Goal: Task Accomplishment & Management: Manage account settings

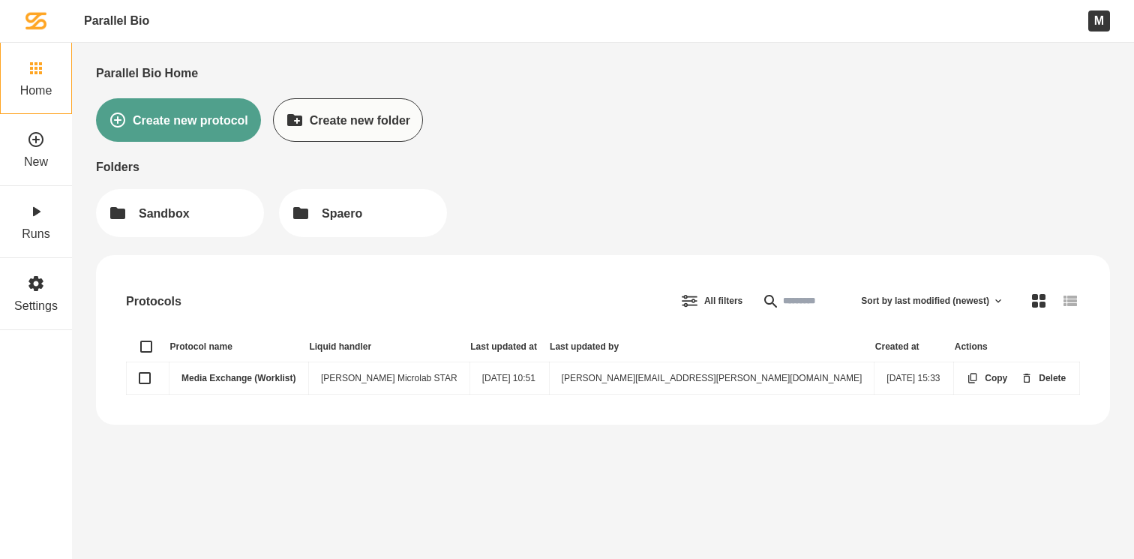
click at [251, 377] on link "Media Exchange (Worklist)" at bounding box center [239, 378] width 114 height 11
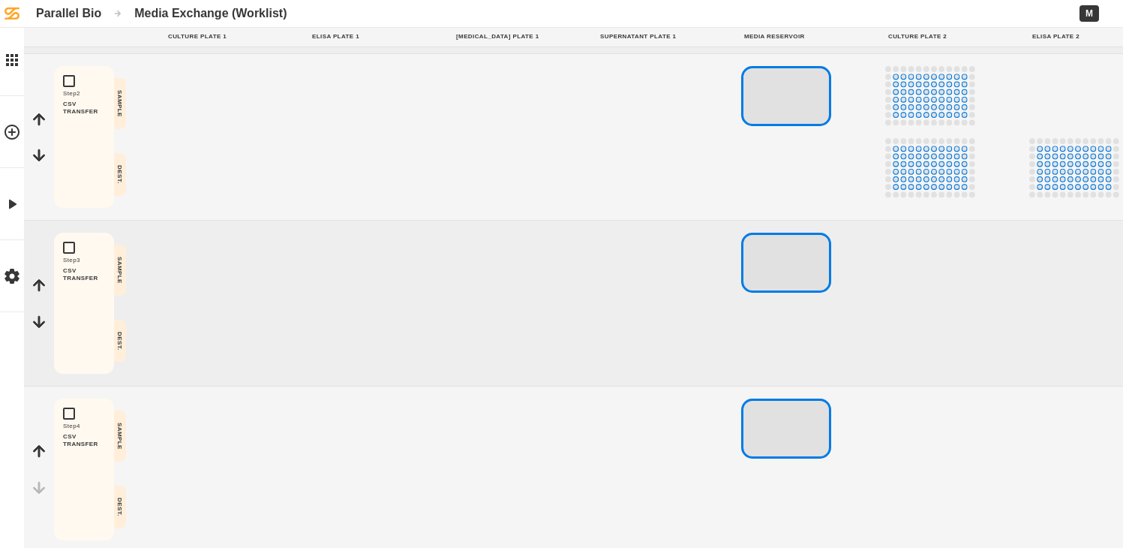
scroll to position [287, 0]
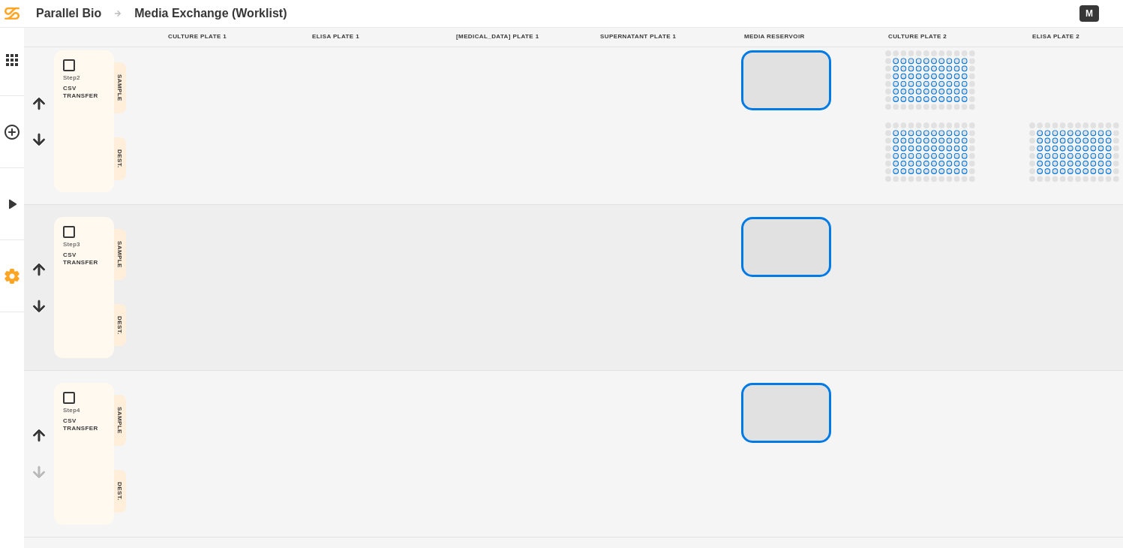
click at [13, 282] on icon at bounding box center [12, 276] width 14 height 15
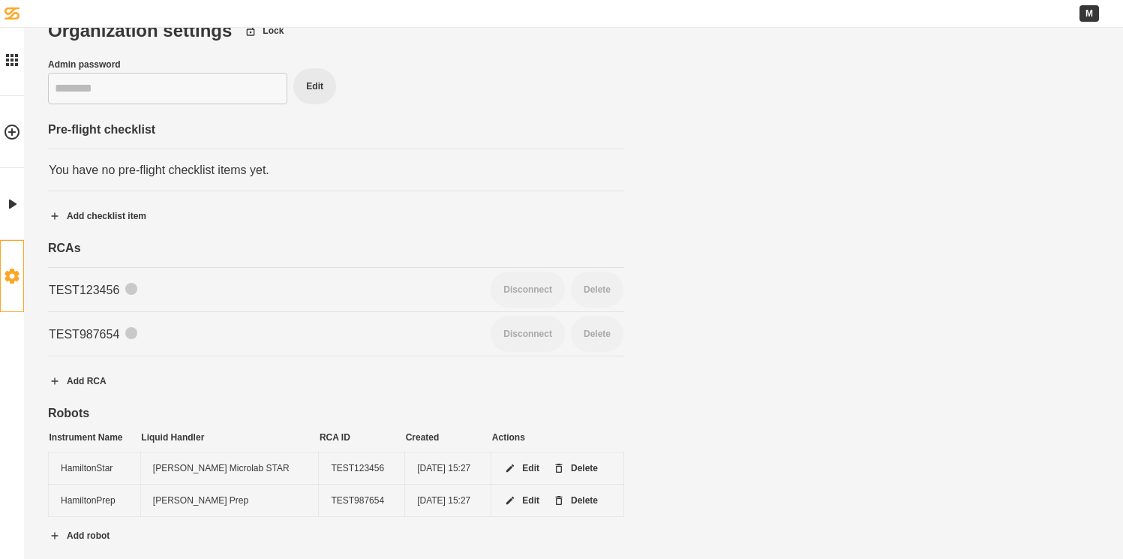
scroll to position [34, 0]
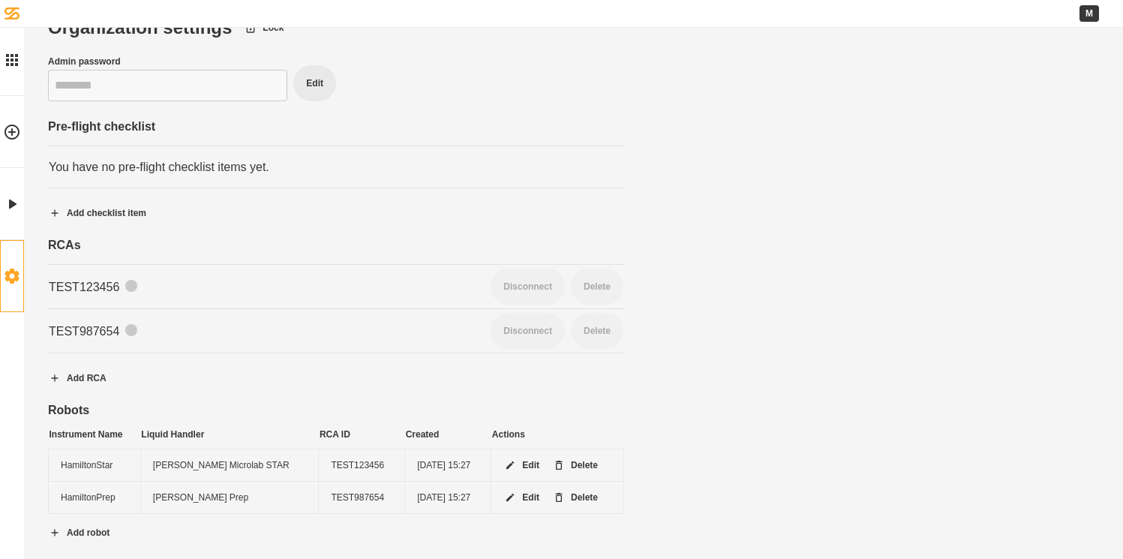
click at [92, 330] on div "TEST987654" at bounding box center [263, 331] width 428 height 14
click at [13, 62] on icon at bounding box center [12, 60] width 18 height 18
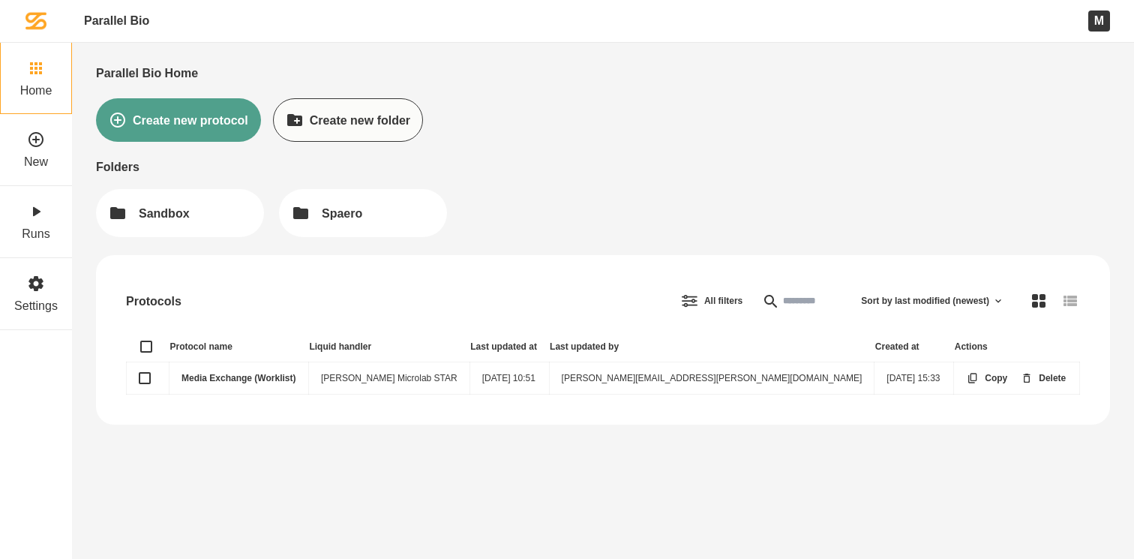
click at [239, 378] on link "Media Exchange (Worklist)" at bounding box center [239, 378] width 114 height 11
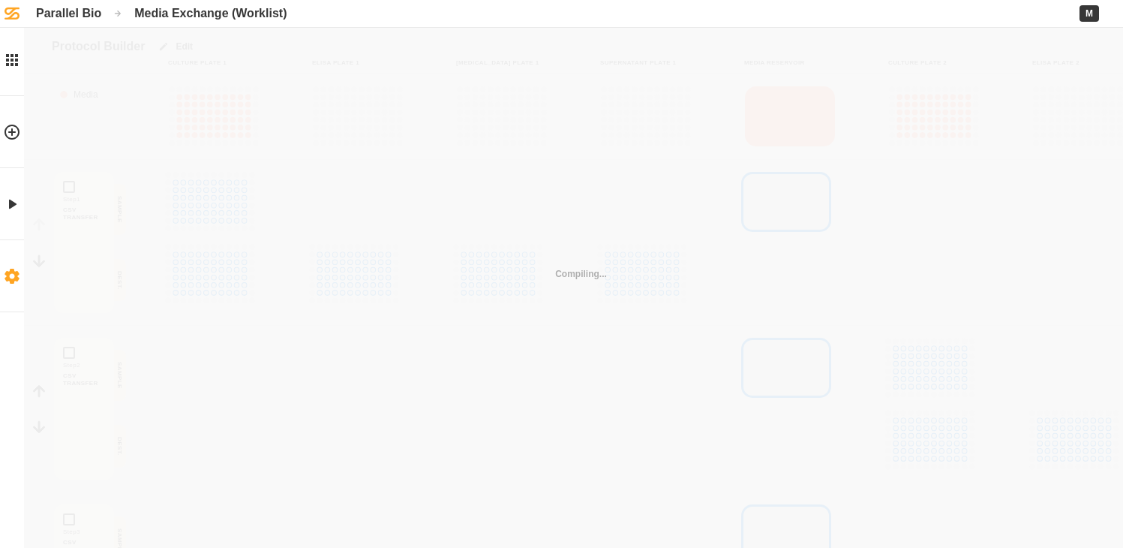
click at [10, 269] on icon at bounding box center [12, 276] width 14 height 15
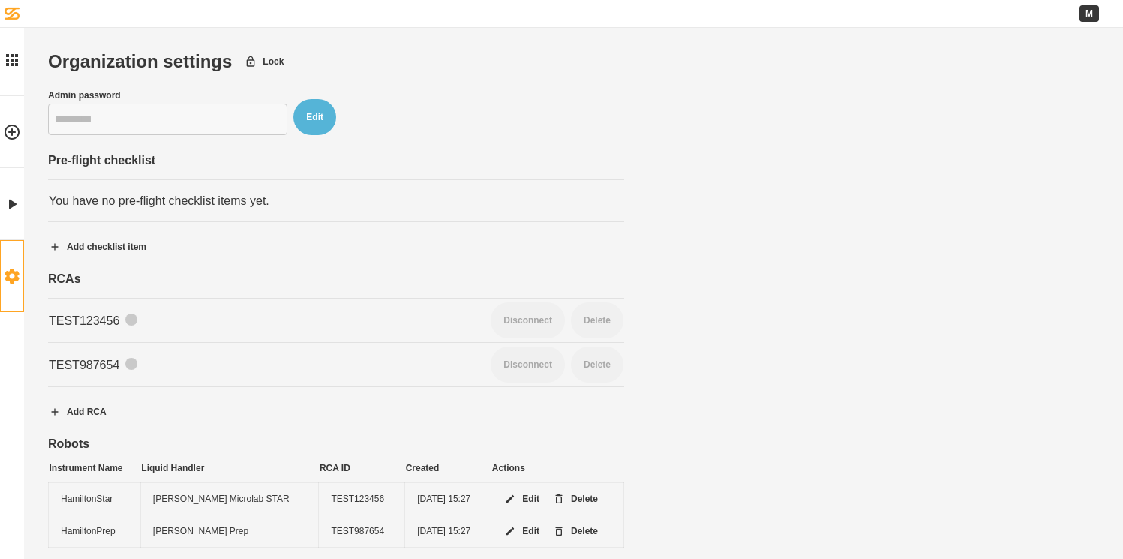
click at [306, 123] on button "Edit" at bounding box center [314, 117] width 43 height 36
click at [219, 126] on input "********" at bounding box center [166, 120] width 236 height 32
click at [311, 116] on button "Save" at bounding box center [313, 117] width 47 height 36
type input "********"
click at [109, 323] on div "TEST123456" at bounding box center [263, 321] width 428 height 14
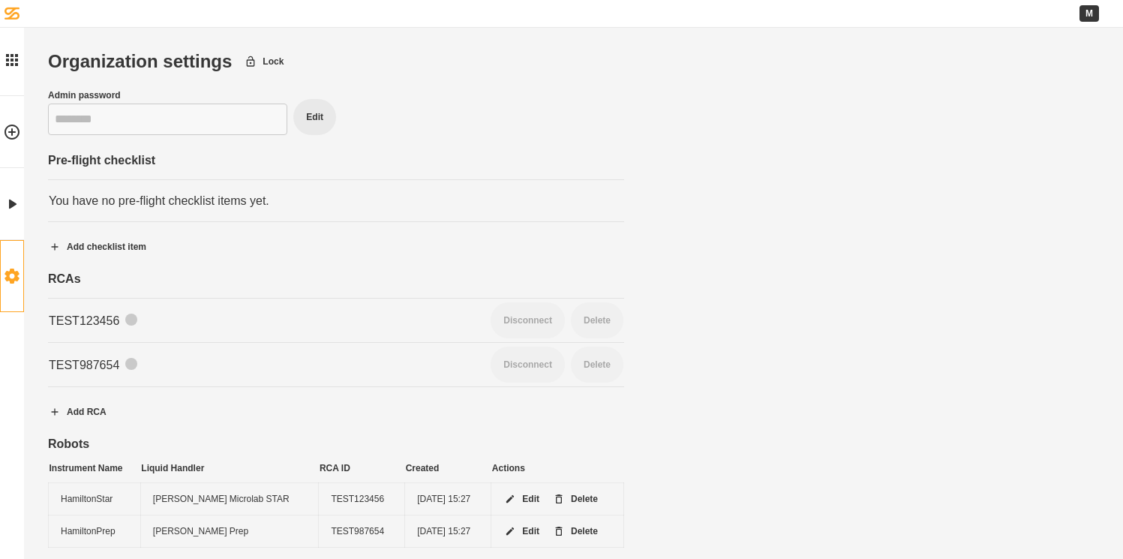
click at [131, 318] on div at bounding box center [131, 320] width 12 height 12
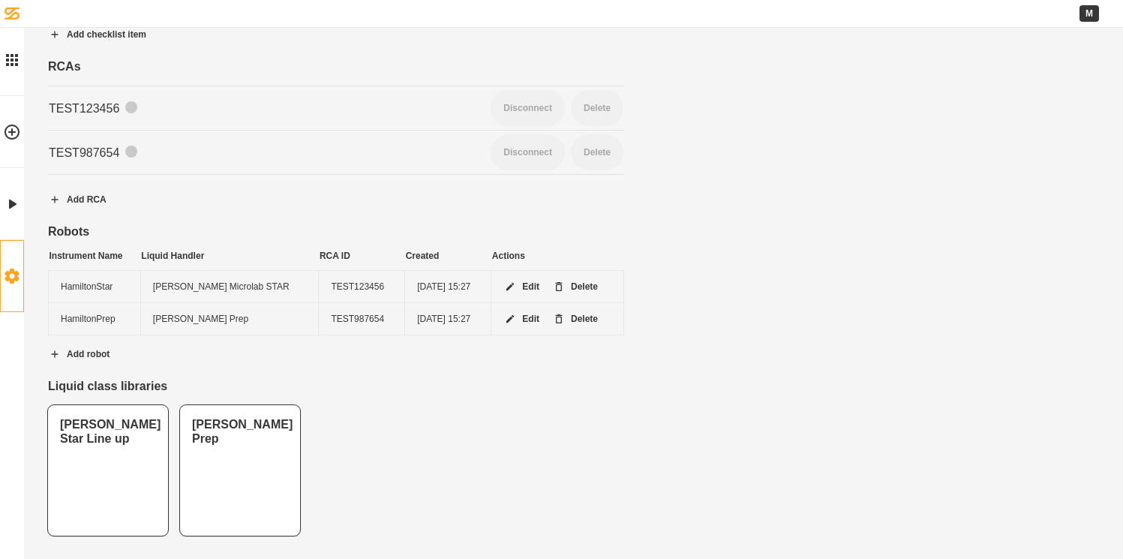
scroll to position [213, 0]
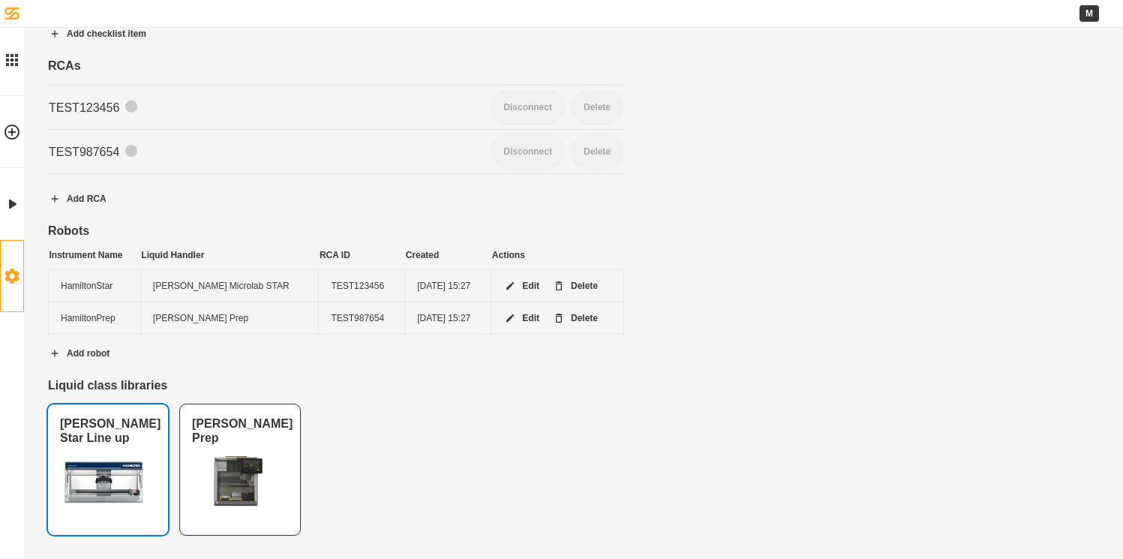
click at [106, 415] on link "[PERSON_NAME] Star Line up" at bounding box center [108, 469] width 120 height 131
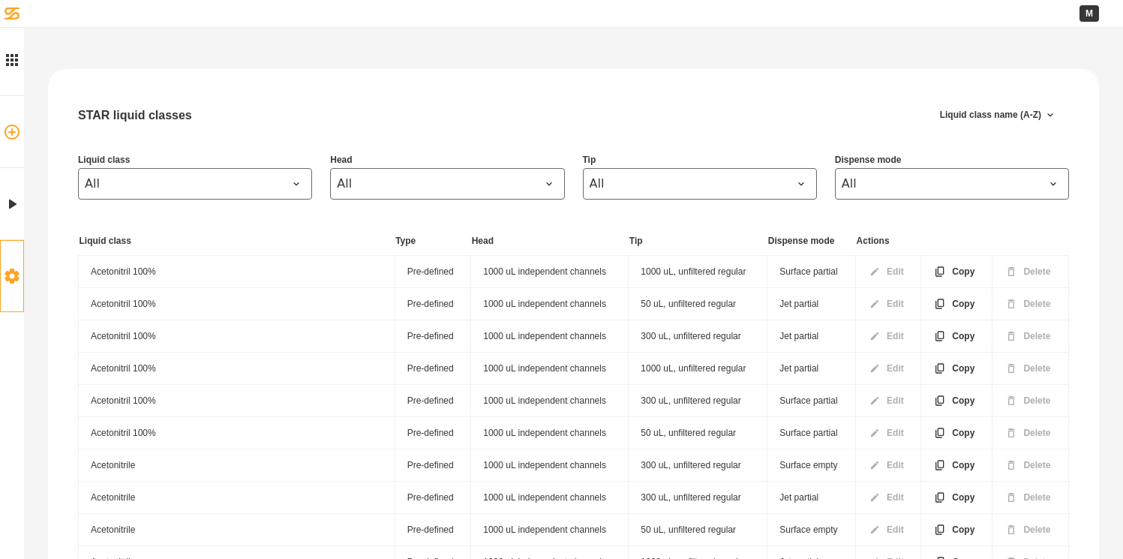
click at [18, 118] on link "New" at bounding box center [12, 132] width 24 height 72
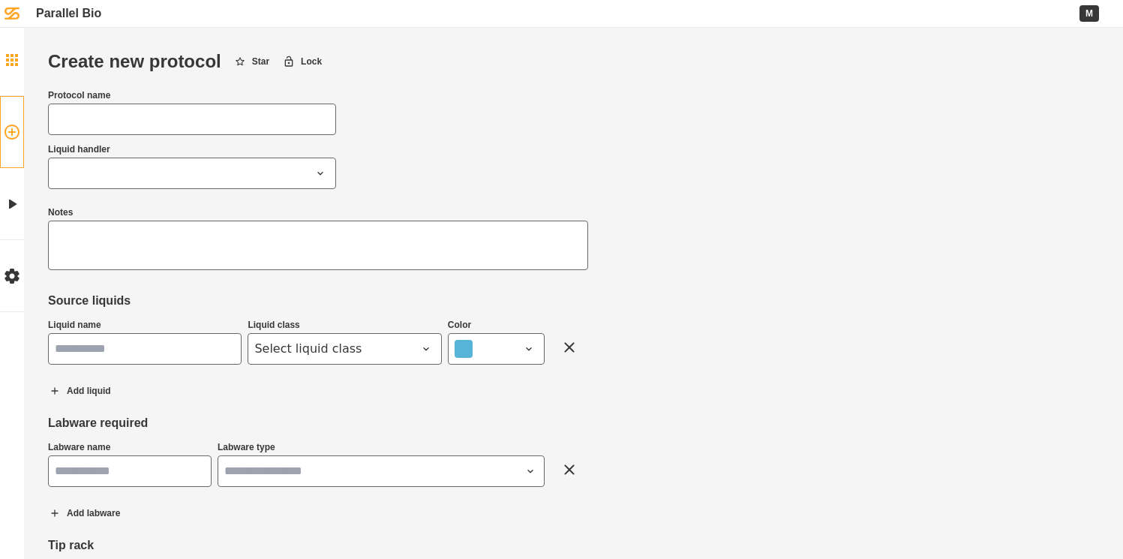
click at [18, 61] on icon at bounding box center [12, 60] width 18 height 18
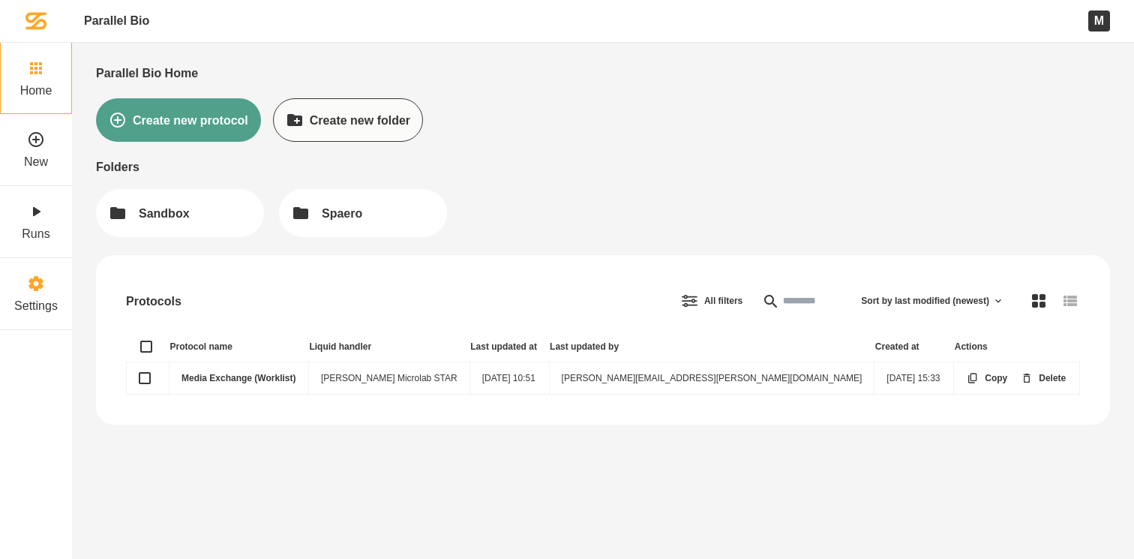
click at [44, 302] on label "Settings" at bounding box center [36, 306] width 44 height 14
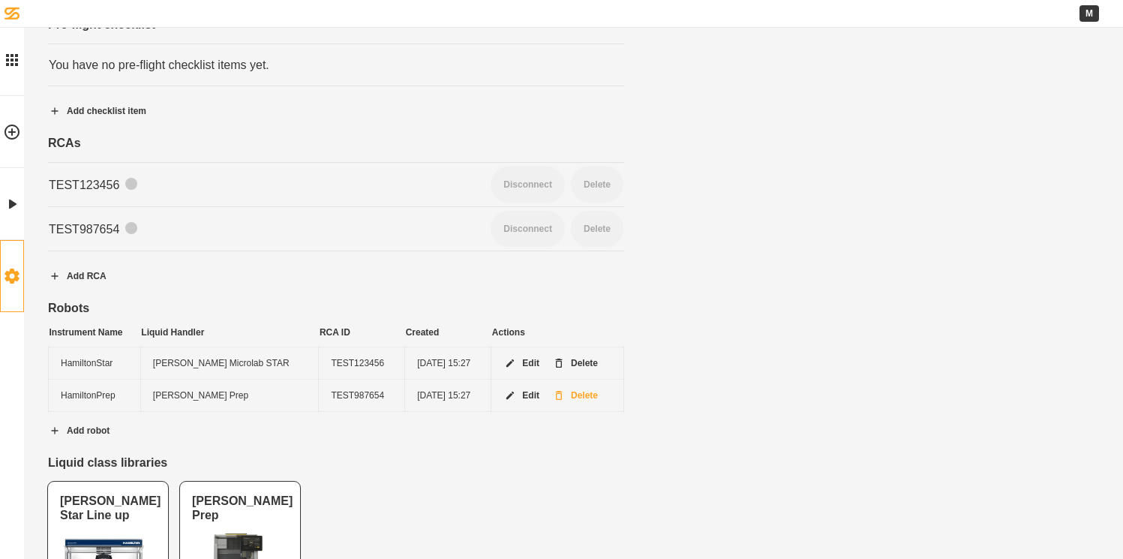
scroll to position [213, 0]
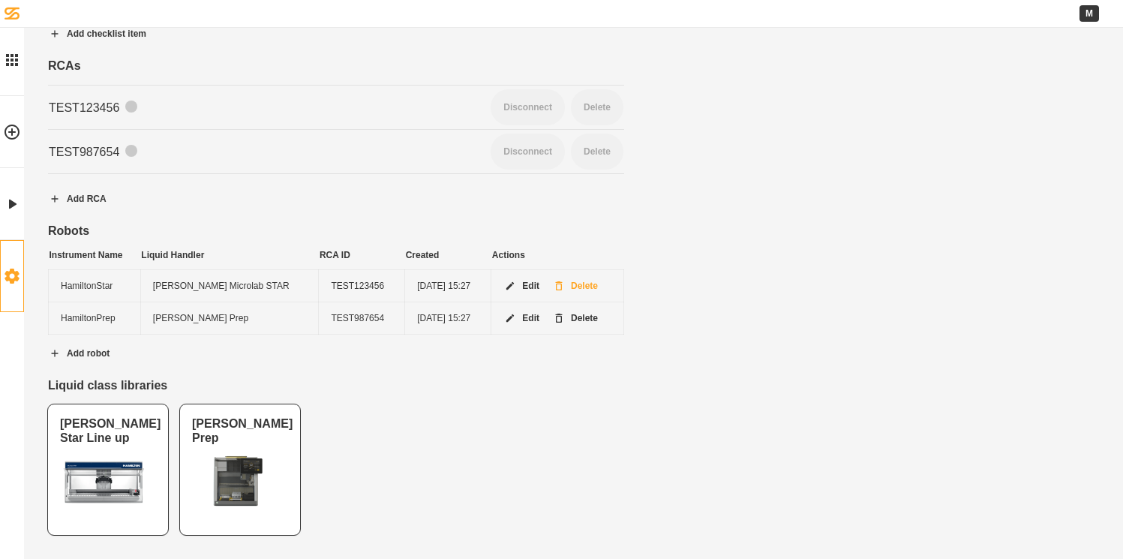
click at [581, 289] on button "Delete" at bounding box center [575, 286] width 71 height 38
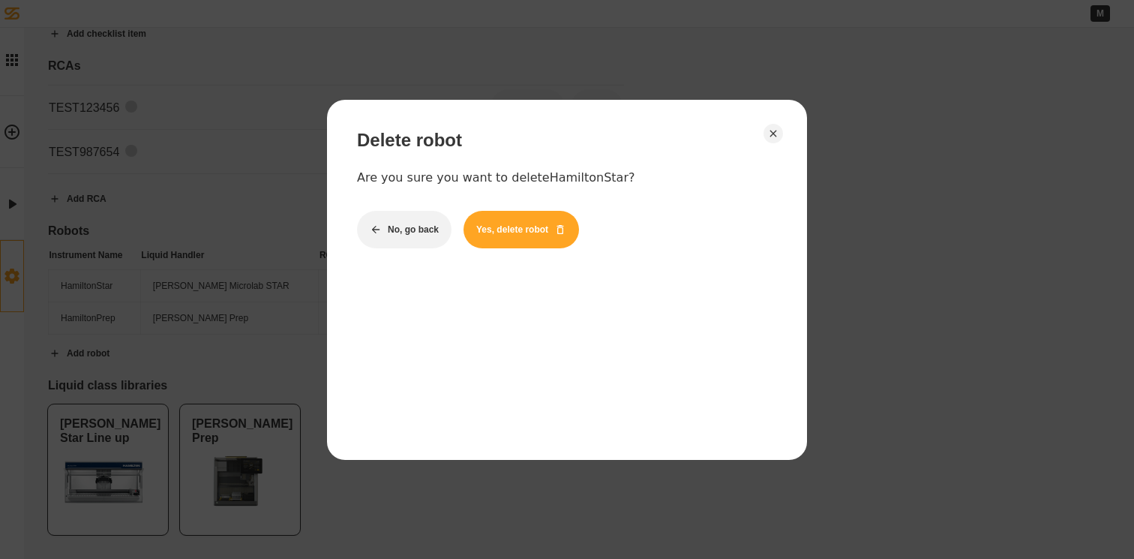
click at [527, 233] on button "Yes, delete robot" at bounding box center [522, 230] width 116 height 38
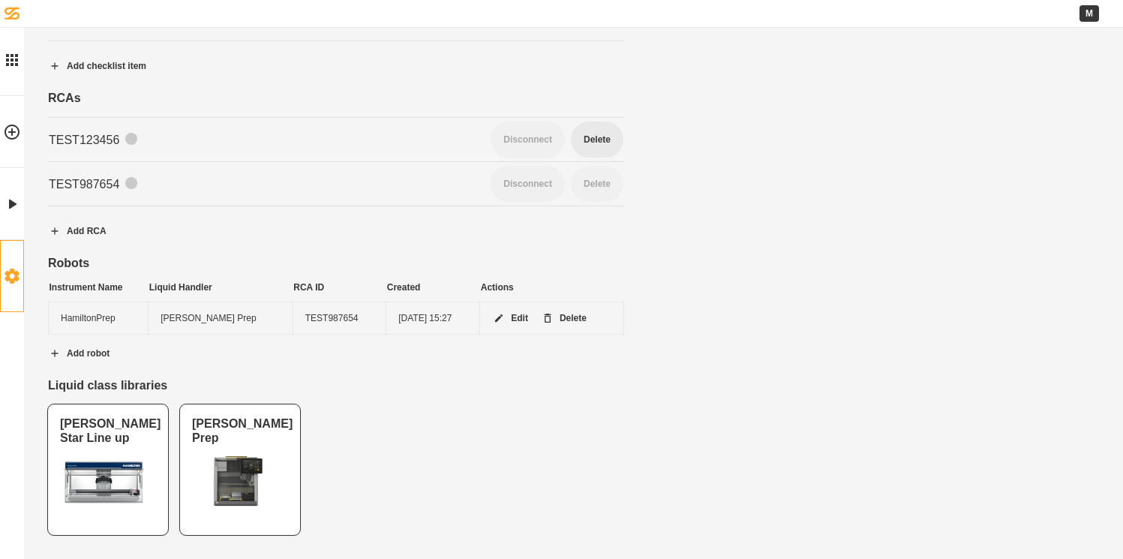
scroll to position [181, 0]
click at [559, 317] on button "Delete" at bounding box center [564, 318] width 71 height 38
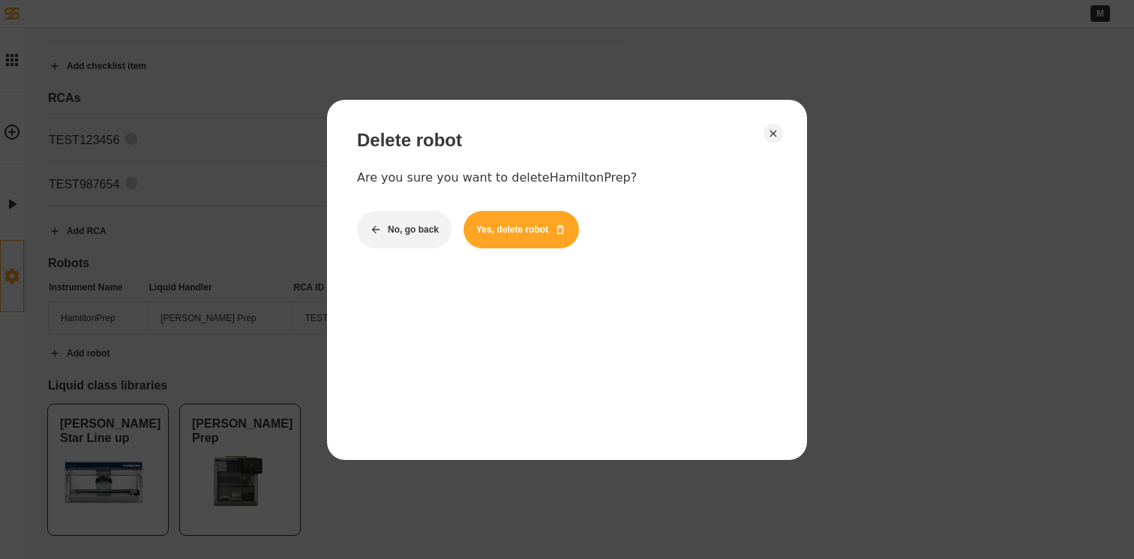
click at [527, 235] on button "Yes, delete robot" at bounding box center [522, 230] width 116 height 38
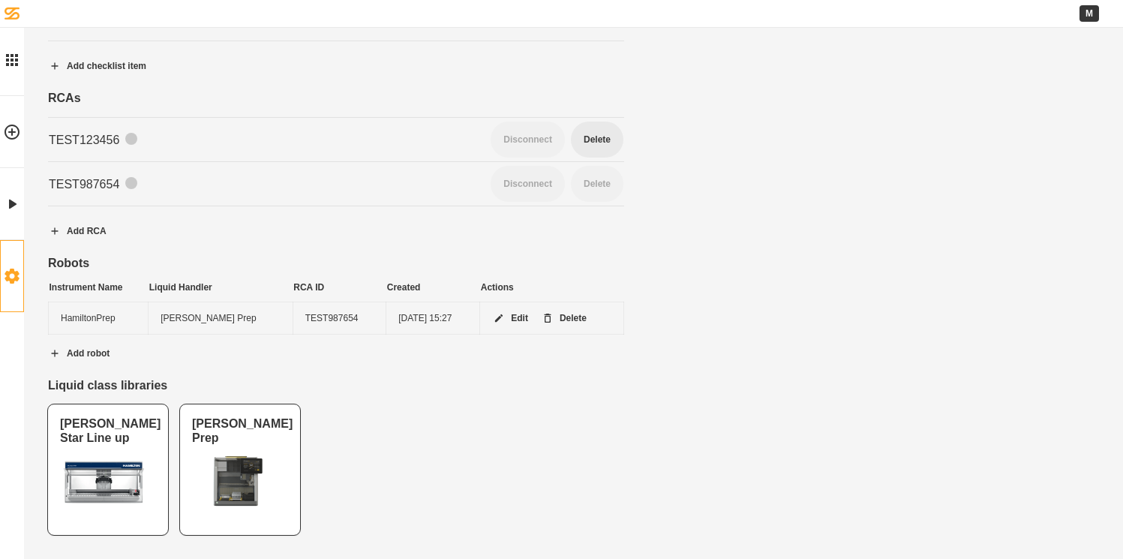
scroll to position [148, 0]
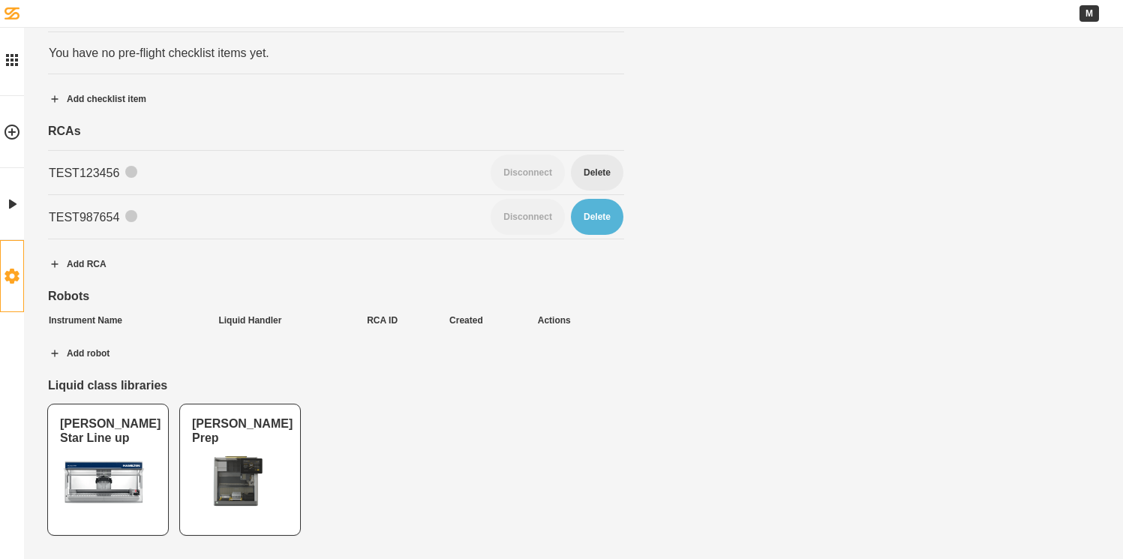
click at [582, 221] on button "Delete" at bounding box center [597, 217] width 53 height 36
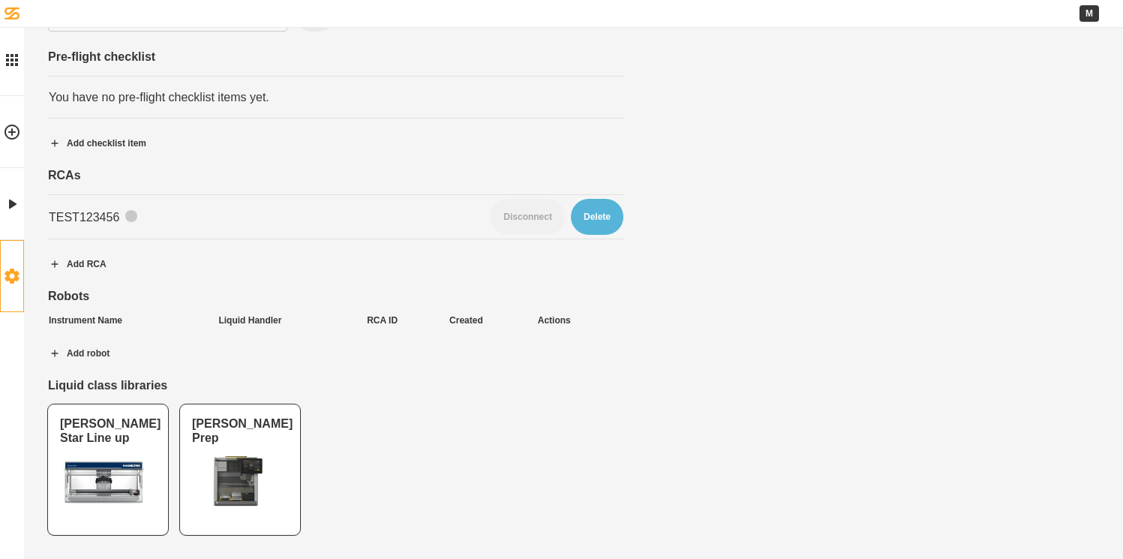
click at [596, 222] on button "Delete" at bounding box center [597, 217] width 53 height 36
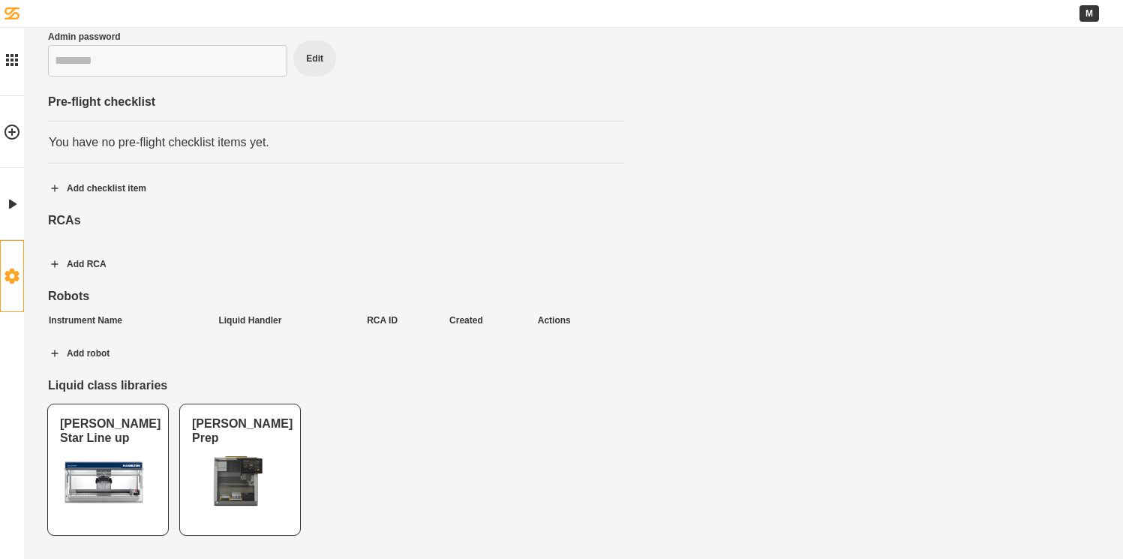
scroll to position [59, 0]
click at [56, 265] on icon "button" at bounding box center [55, 264] width 12 height 12
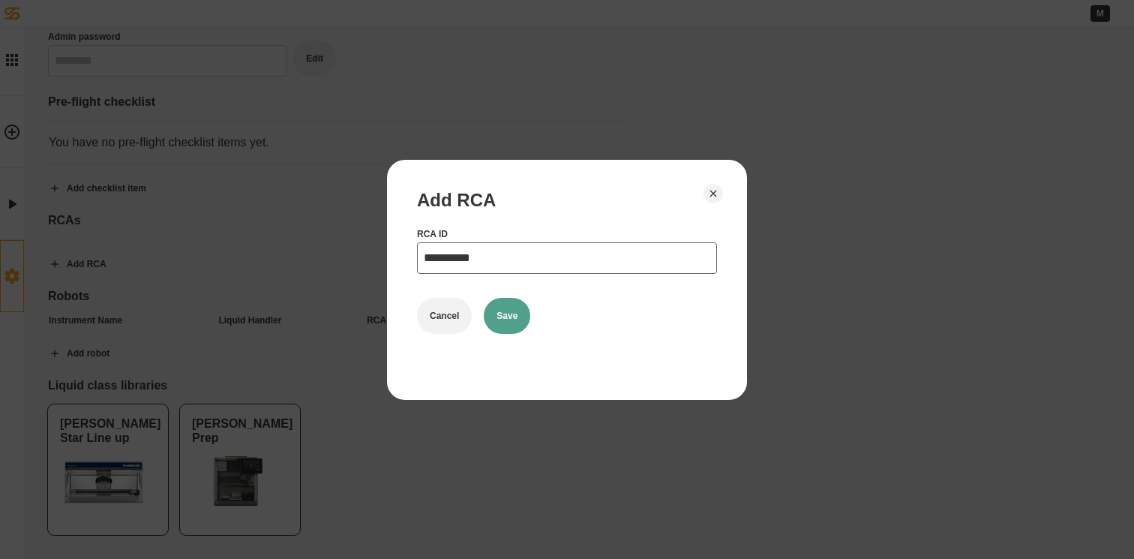
type input "**********"
click at [511, 322] on button "Save" at bounding box center [507, 316] width 47 height 36
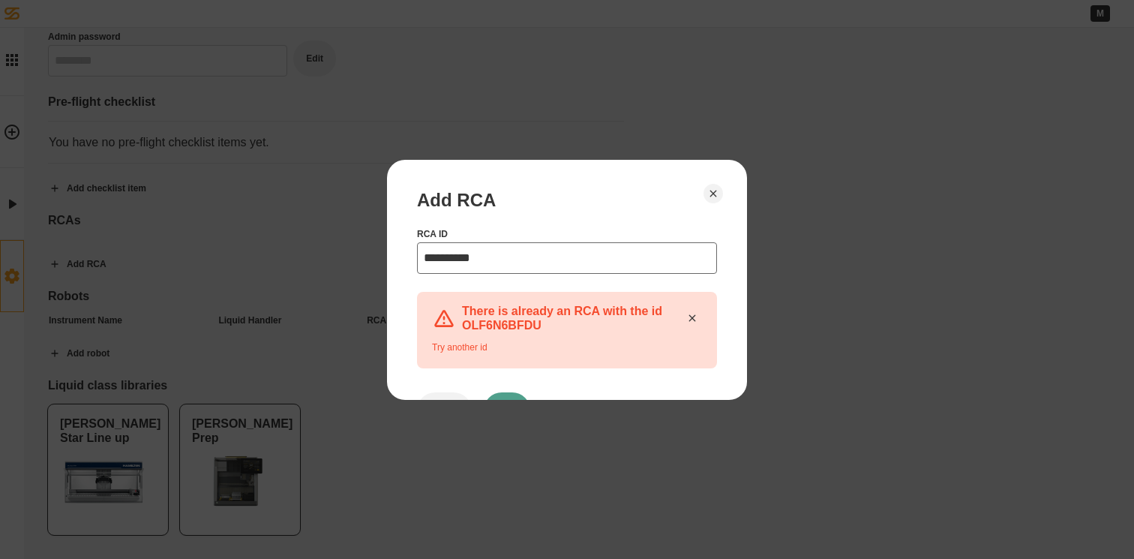
click at [690, 317] on icon at bounding box center [693, 317] width 7 height 7
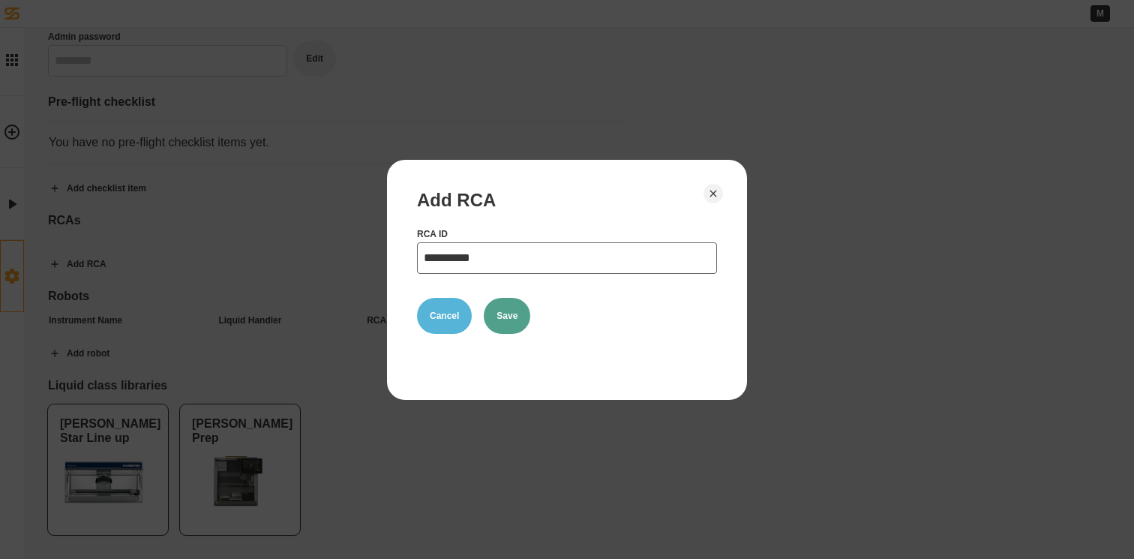
click at [456, 314] on button "Cancel" at bounding box center [444, 316] width 55 height 36
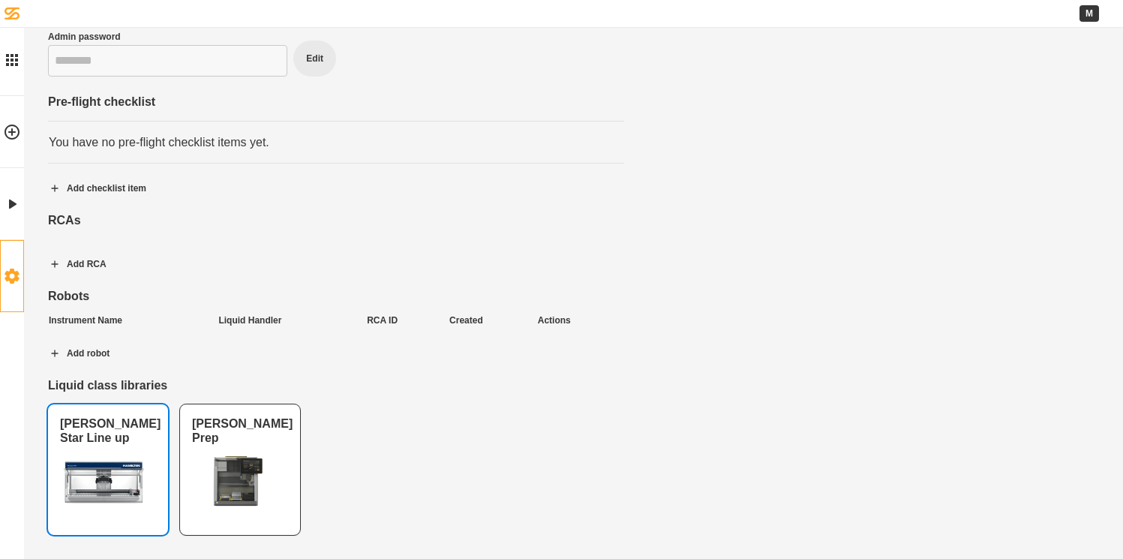
click at [98, 469] on img at bounding box center [105, 481] width 90 height 60
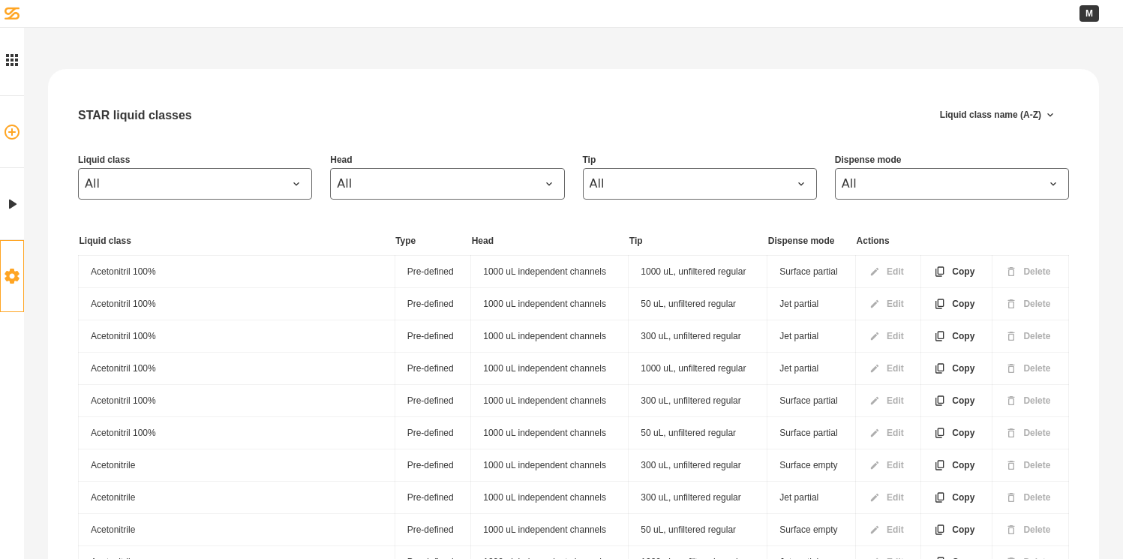
click at [18, 137] on icon at bounding box center [12, 132] width 18 height 18
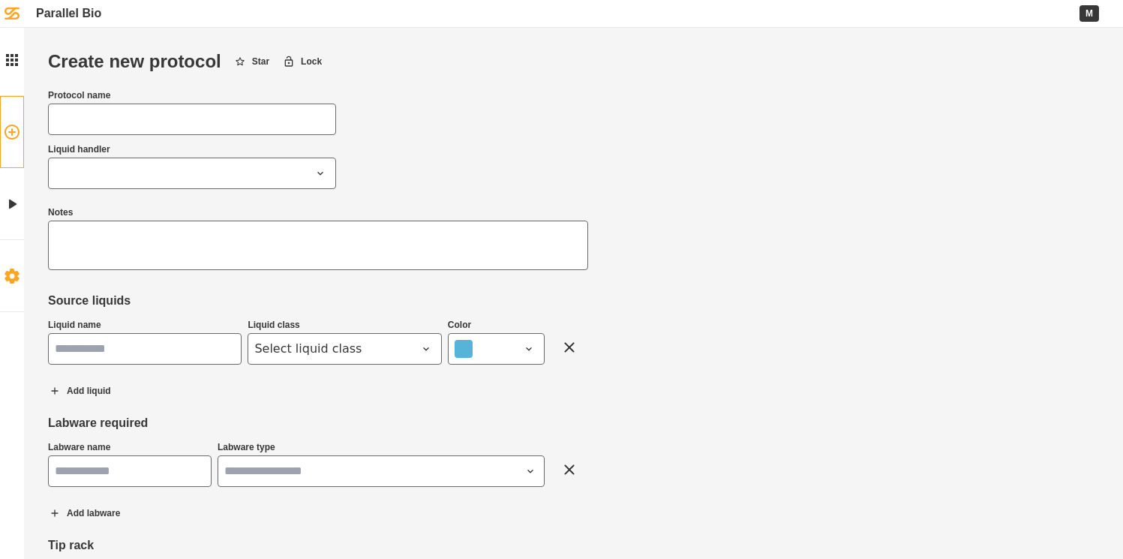
click at [17, 288] on link "Settings" at bounding box center [12, 276] width 24 height 72
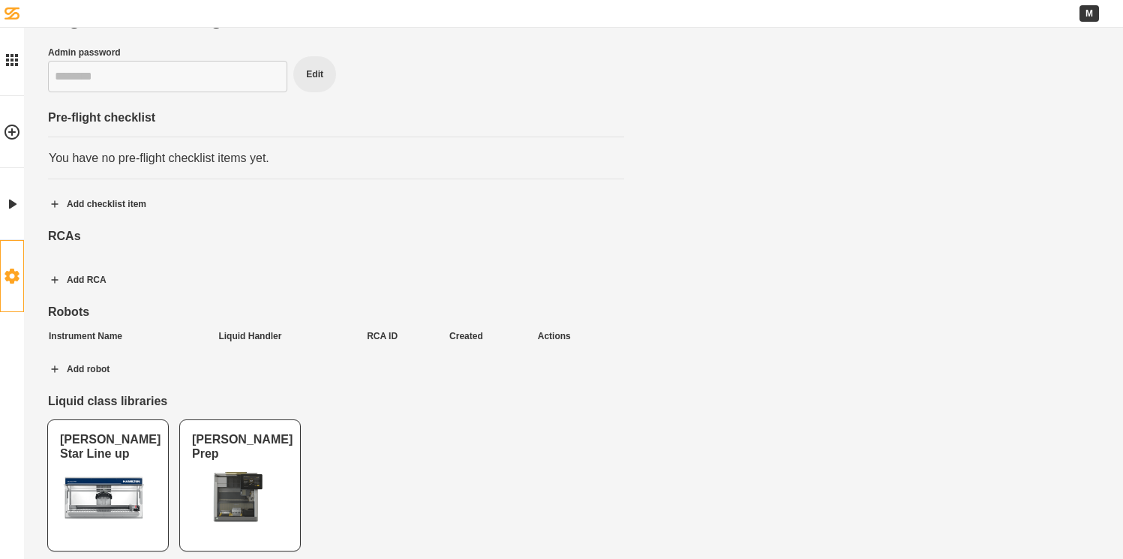
scroll to position [59, 0]
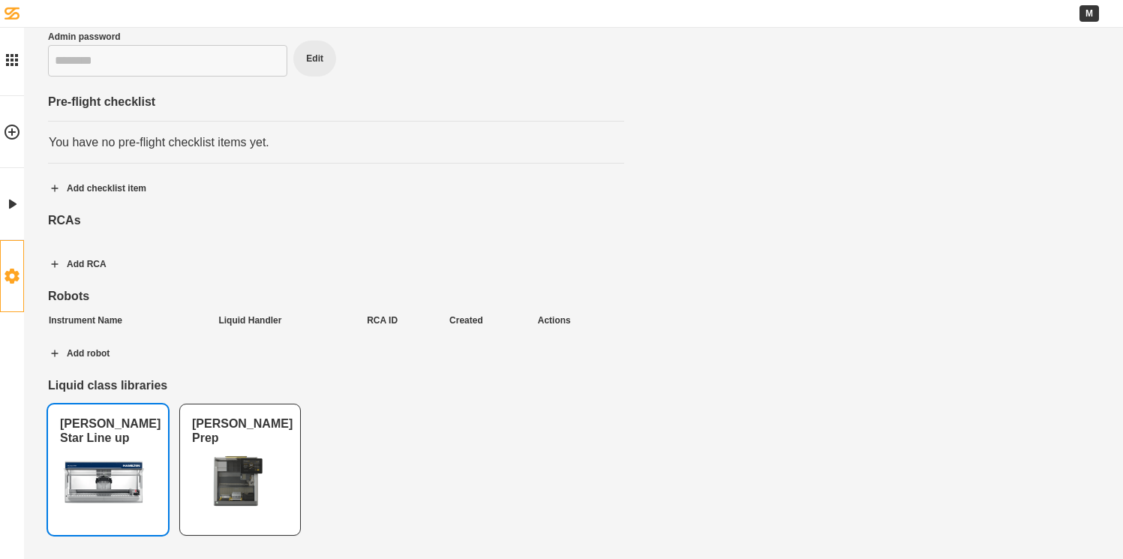
click at [144, 419] on div "[PERSON_NAME] Star Line up" at bounding box center [108, 430] width 96 height 29
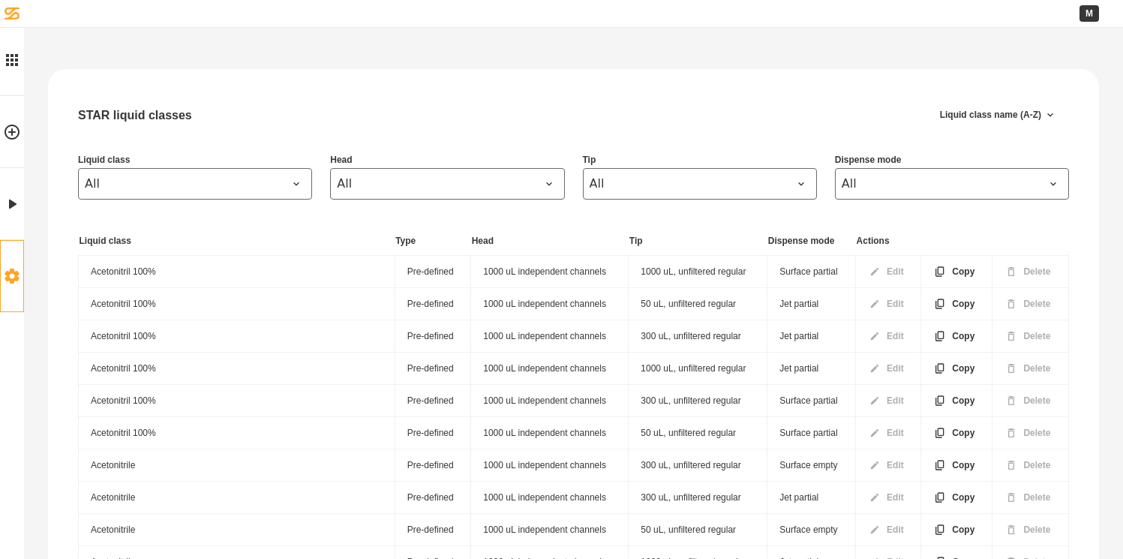
click at [18, 284] on icon at bounding box center [12, 276] width 18 height 18
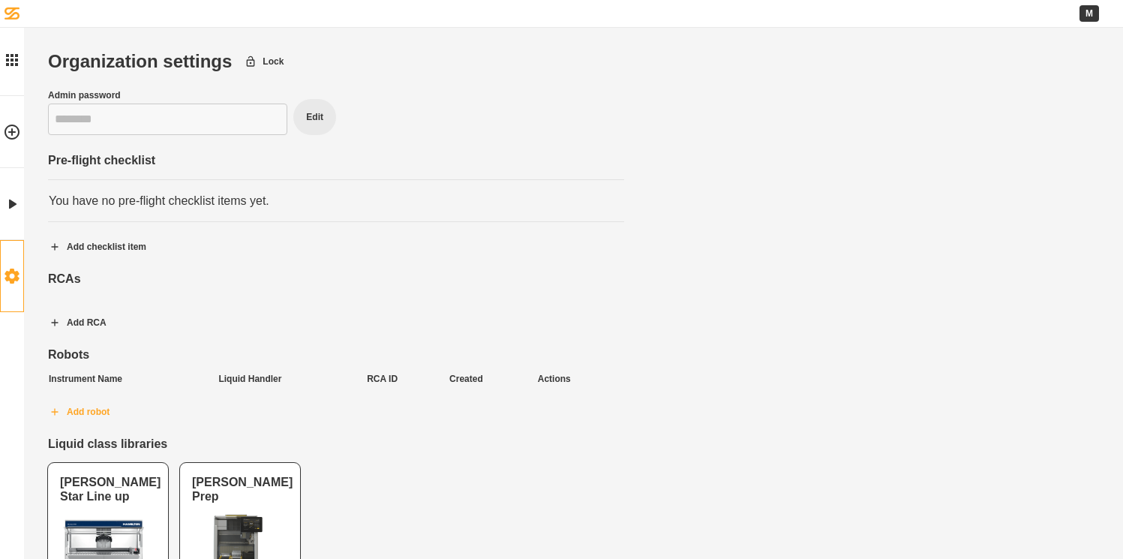
click at [86, 411] on button "Add robot" at bounding box center [79, 412] width 86 height 38
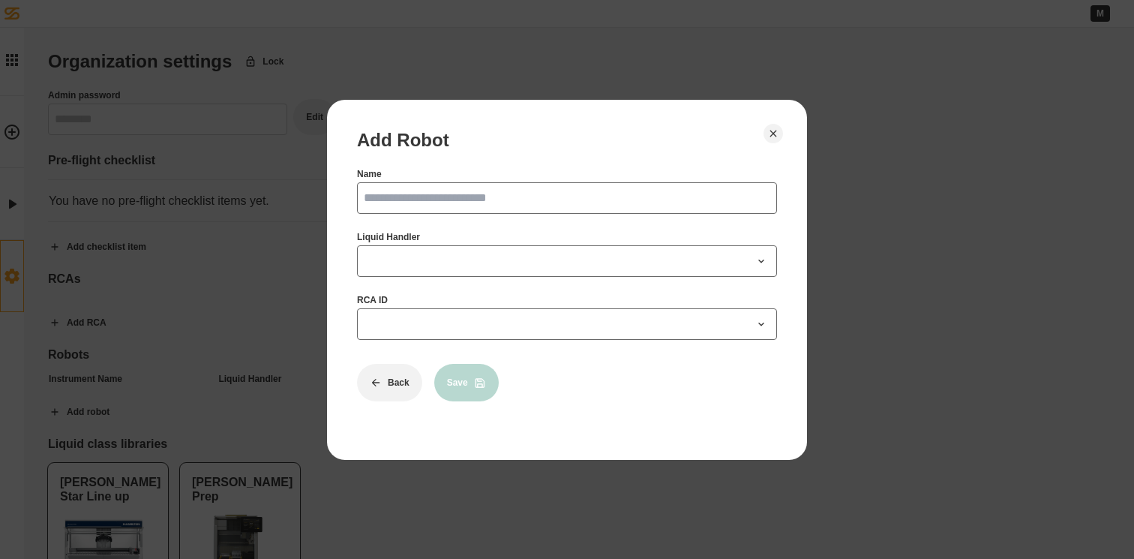
click at [629, 195] on input "Name" at bounding box center [567, 198] width 420 height 32
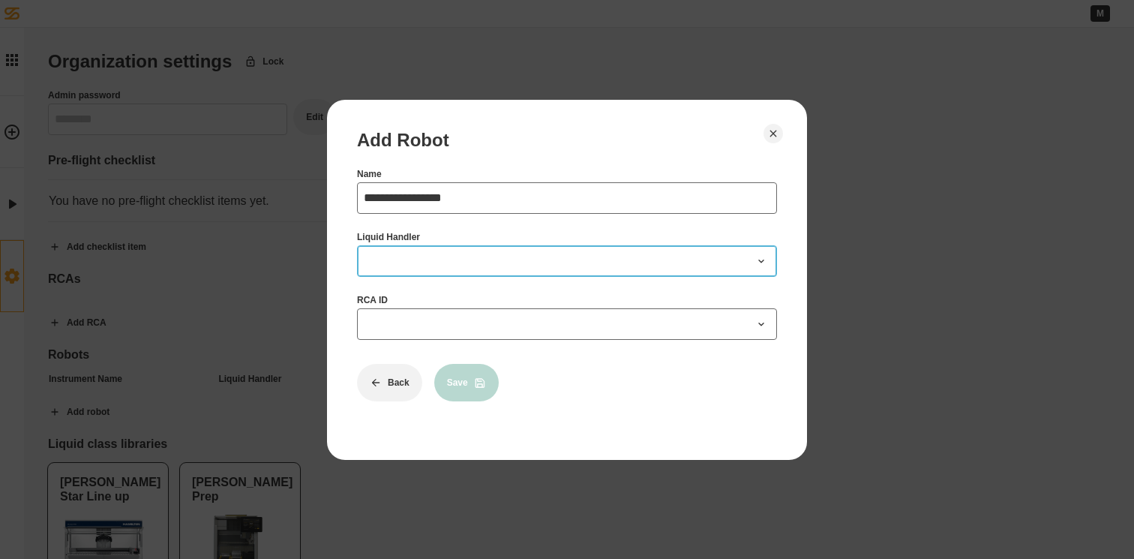
click at [453, 261] on span at bounding box center [558, 261] width 389 height 18
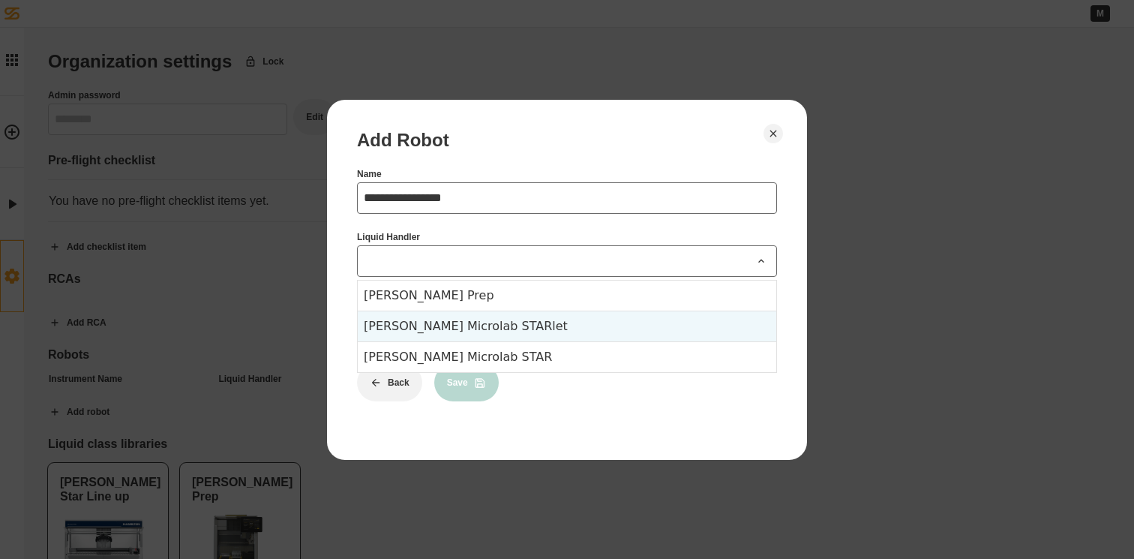
click at [488, 331] on div "[PERSON_NAME] Microlab STARlet" at bounding box center [567, 326] width 419 height 31
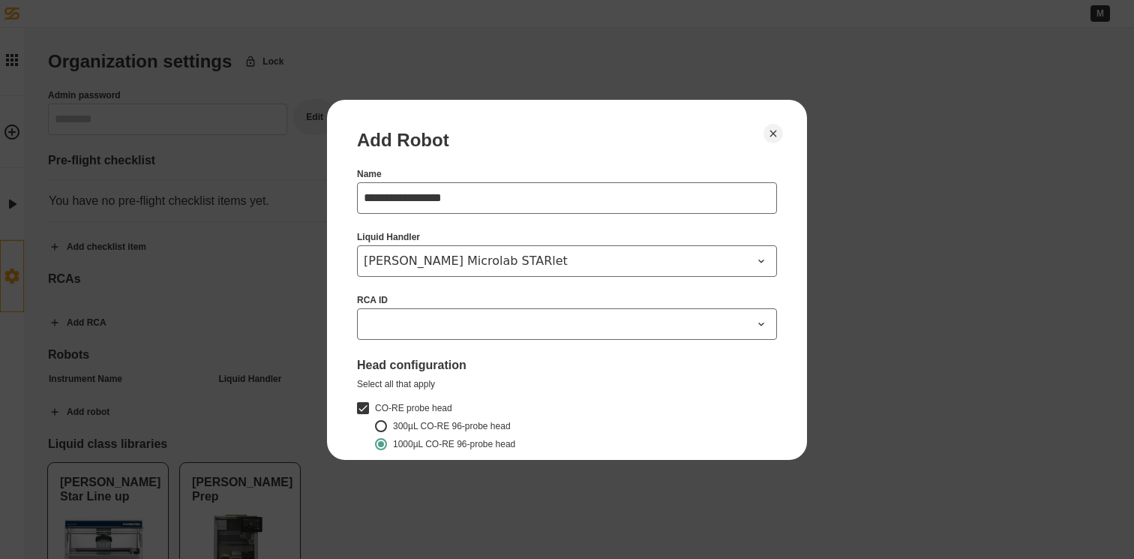
click at [446, 196] on input "**********" at bounding box center [567, 198] width 420 height 32
type input "**********"
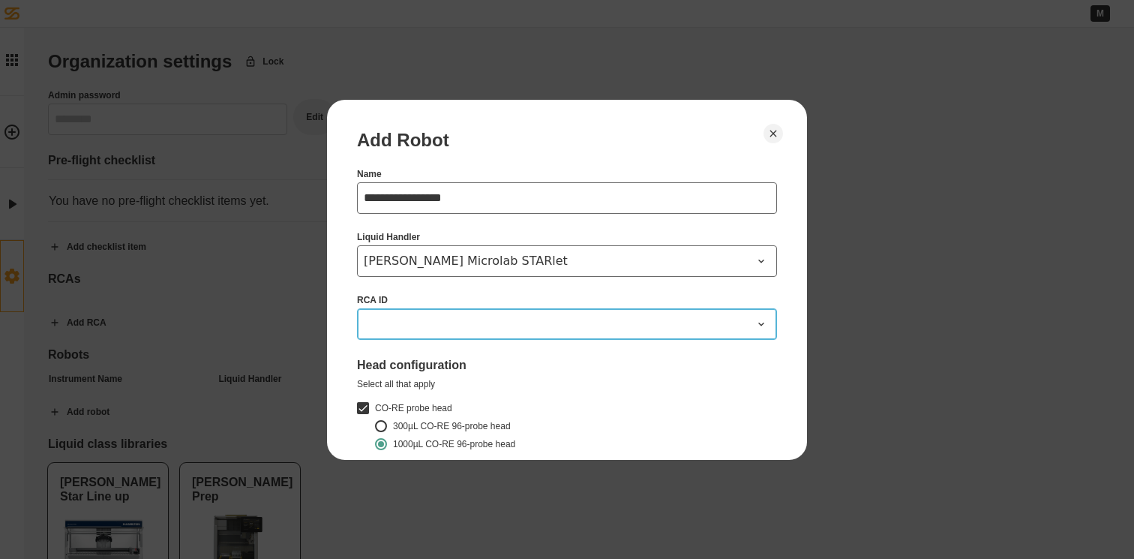
click at [397, 316] on span at bounding box center [558, 324] width 389 height 18
click at [395, 325] on span at bounding box center [558, 324] width 389 height 18
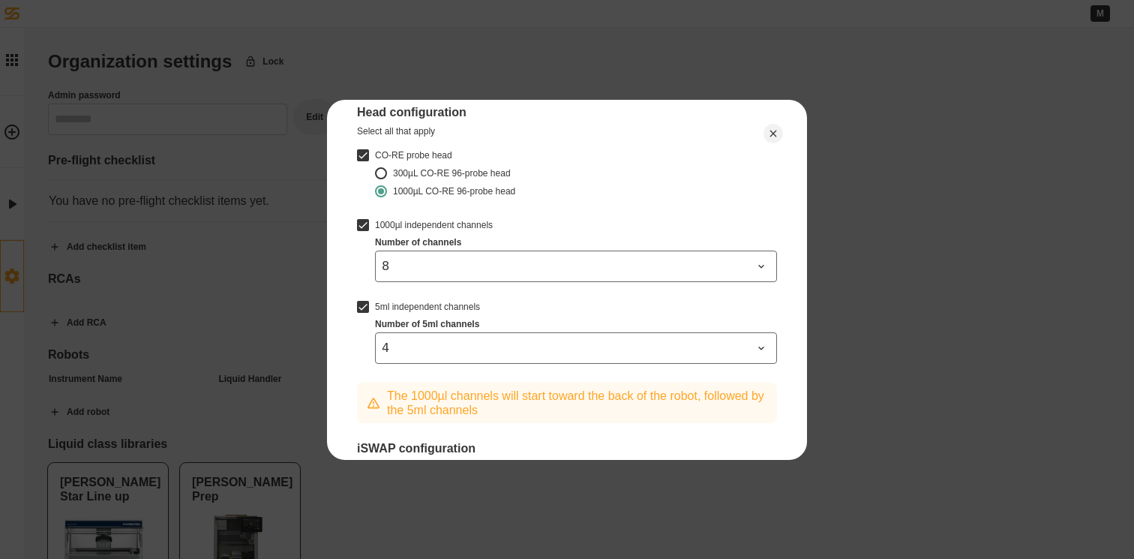
scroll to position [276, 0]
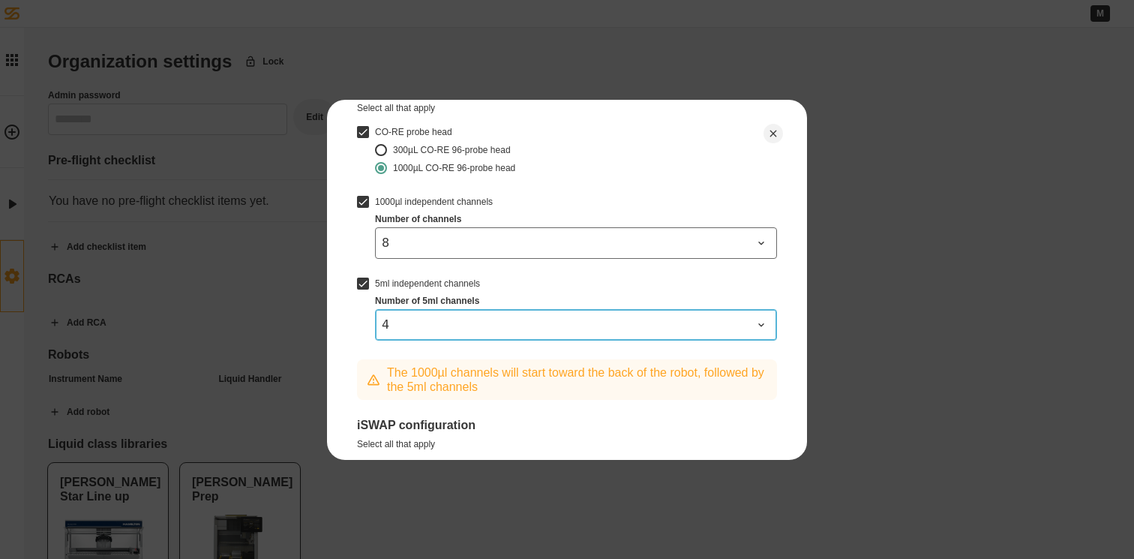
click at [619, 324] on span "4" at bounding box center [567, 325] width 371 height 18
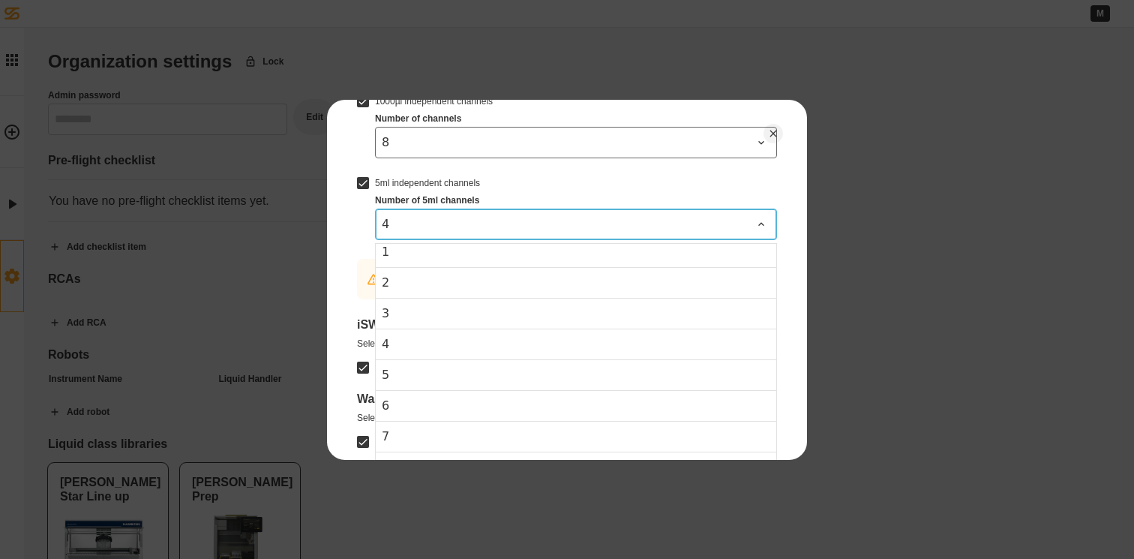
scroll to position [303, 0]
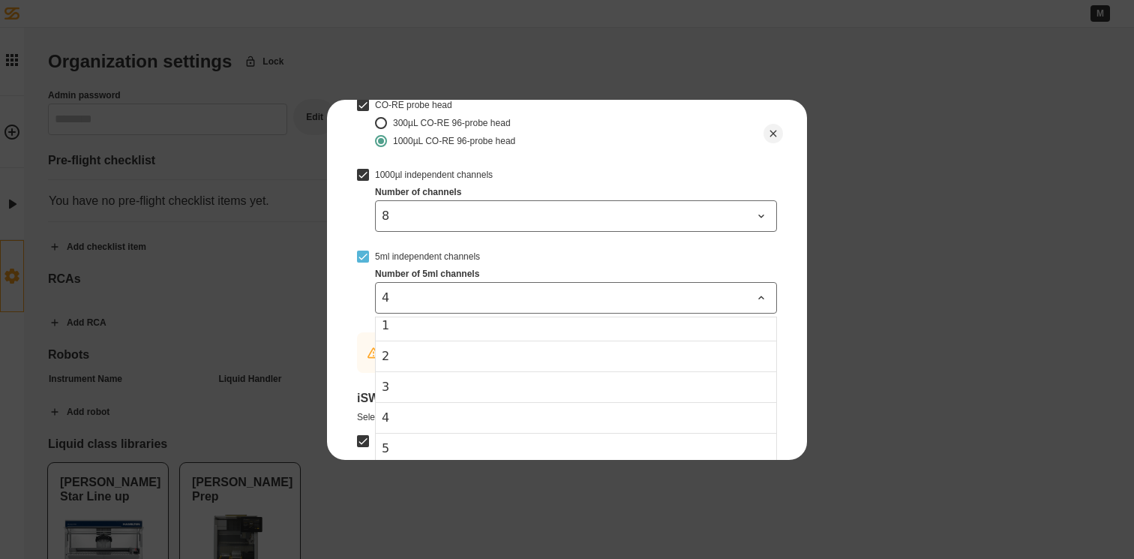
click at [362, 258] on button "5ml independent channels" at bounding box center [363, 257] width 12 height 12
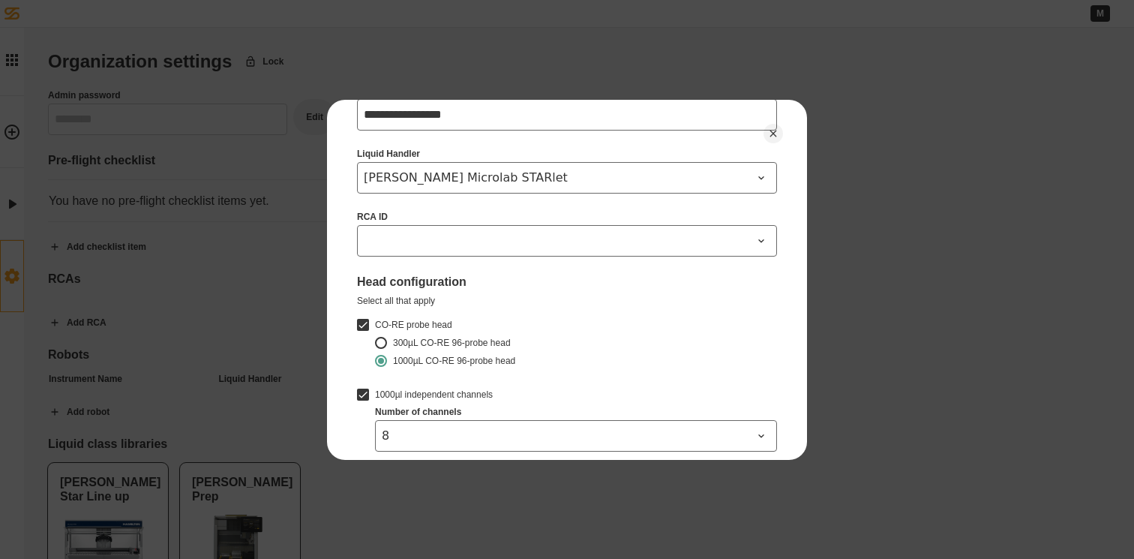
scroll to position [33, 0]
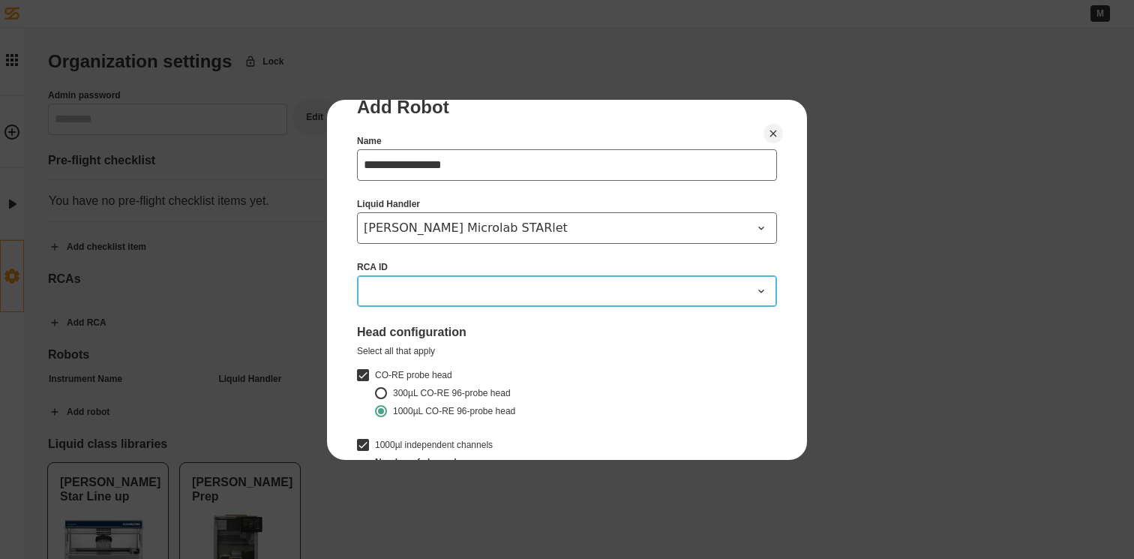
click at [428, 296] on span at bounding box center [558, 291] width 389 height 18
click at [435, 305] on button "RCA ID" at bounding box center [567, 291] width 420 height 32
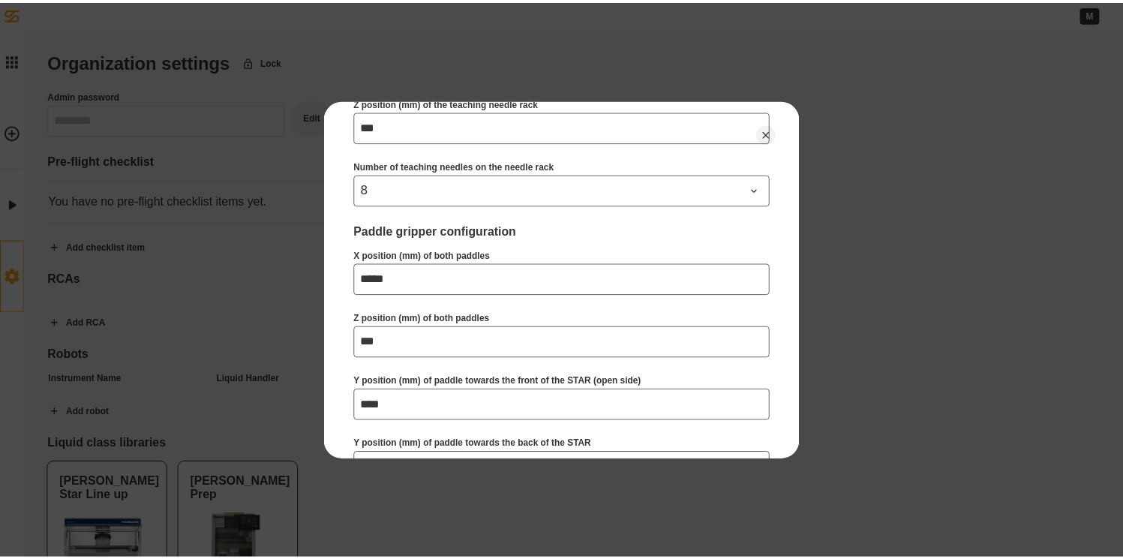
scroll to position [1218, 0]
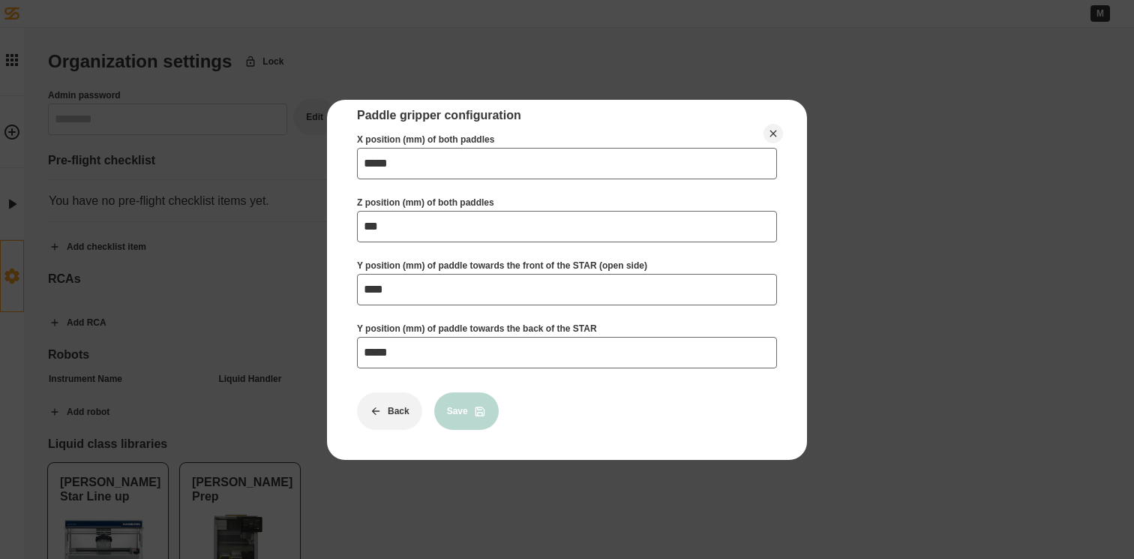
click at [225, 287] on div at bounding box center [567, 279] width 1134 height 559
click at [779, 135] on icon "Close" at bounding box center [774, 134] width 12 height 12
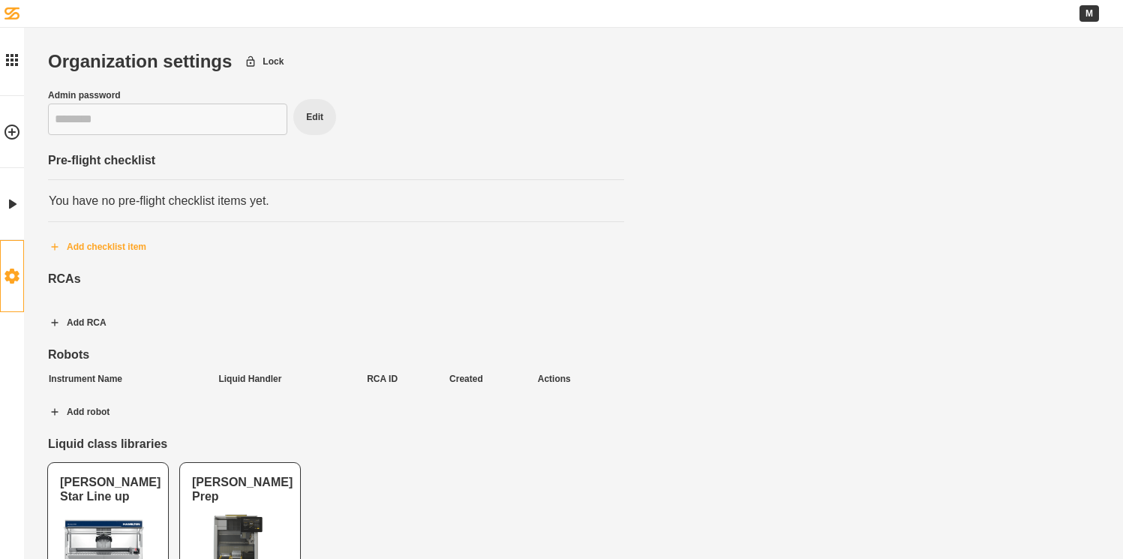
click at [78, 243] on button "Add checklist item" at bounding box center [97, 247] width 123 height 38
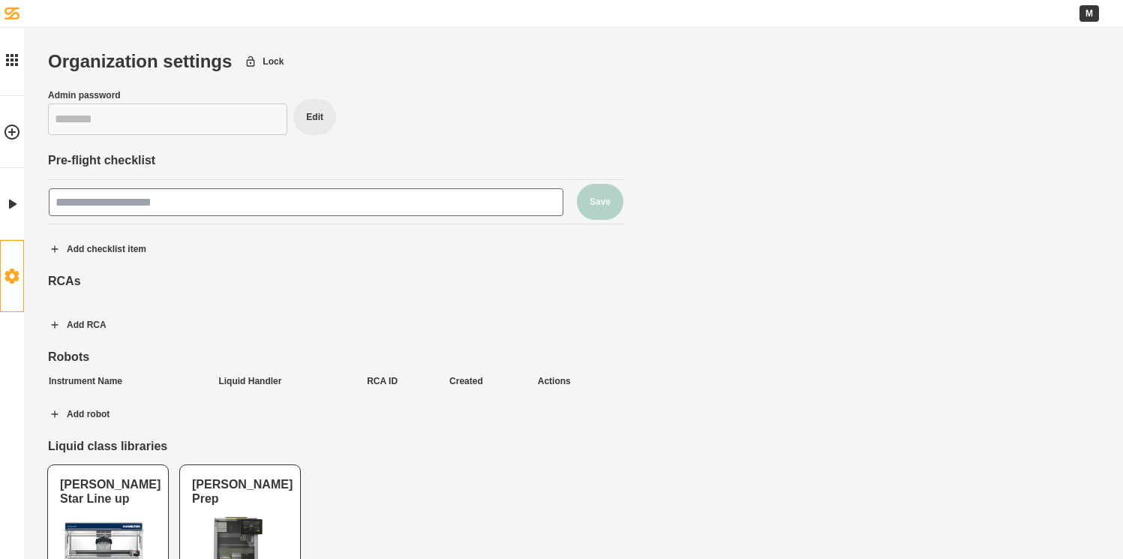
click at [173, 305] on div "RCAs Add RCA" at bounding box center [336, 309] width 576 height 70
click at [68, 274] on div "RCAs" at bounding box center [336, 281] width 576 height 14
click at [74, 281] on div "RCAs" at bounding box center [336, 281] width 576 height 14
click at [65, 325] on button "Add RCA" at bounding box center [77, 325] width 83 height 38
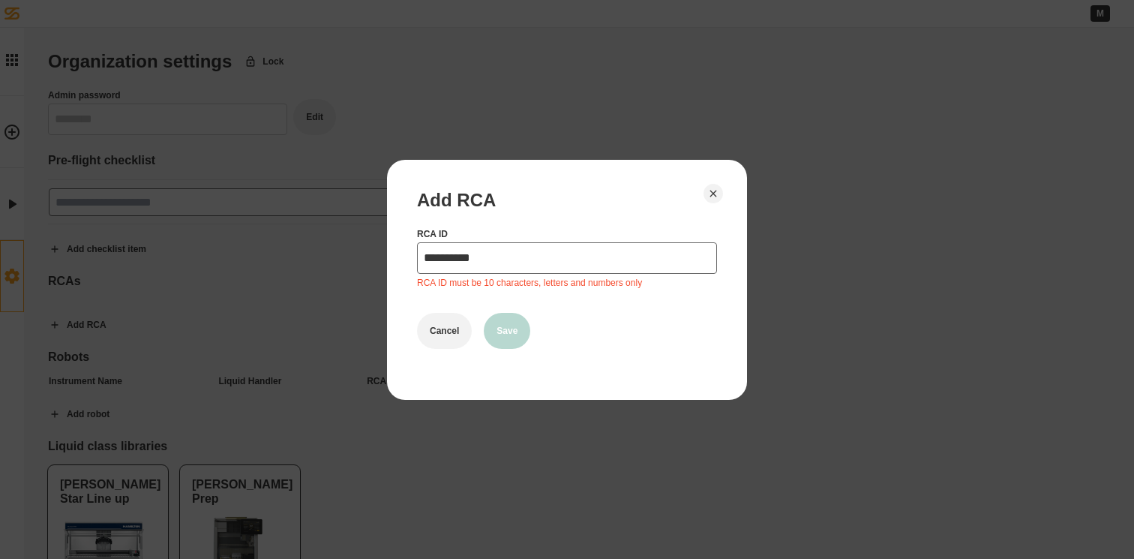
click at [468, 255] on input "**********" at bounding box center [567, 258] width 300 height 32
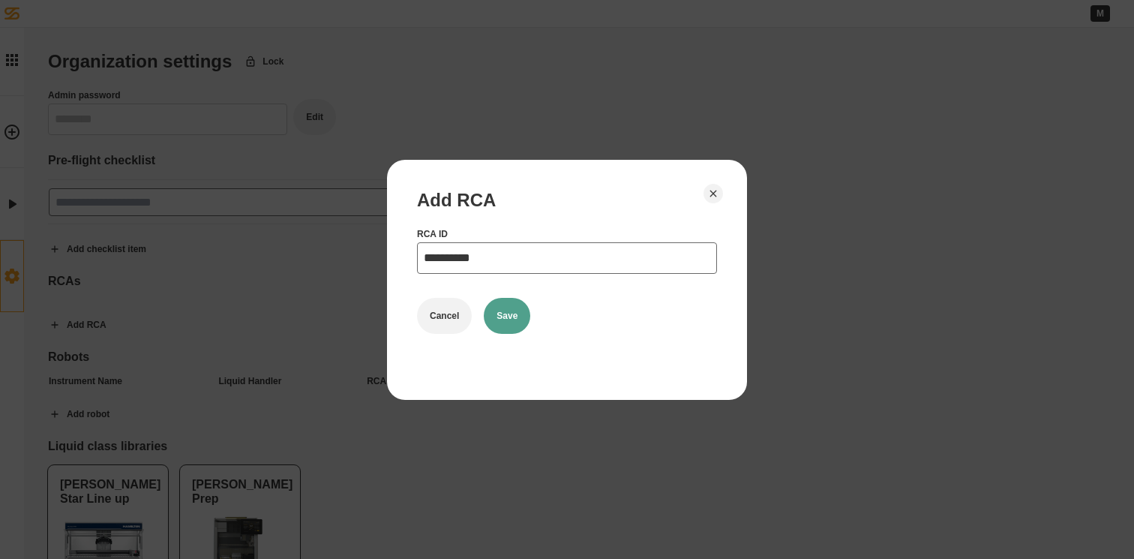
type input "**********"
click at [500, 304] on button "Save" at bounding box center [507, 316] width 47 height 36
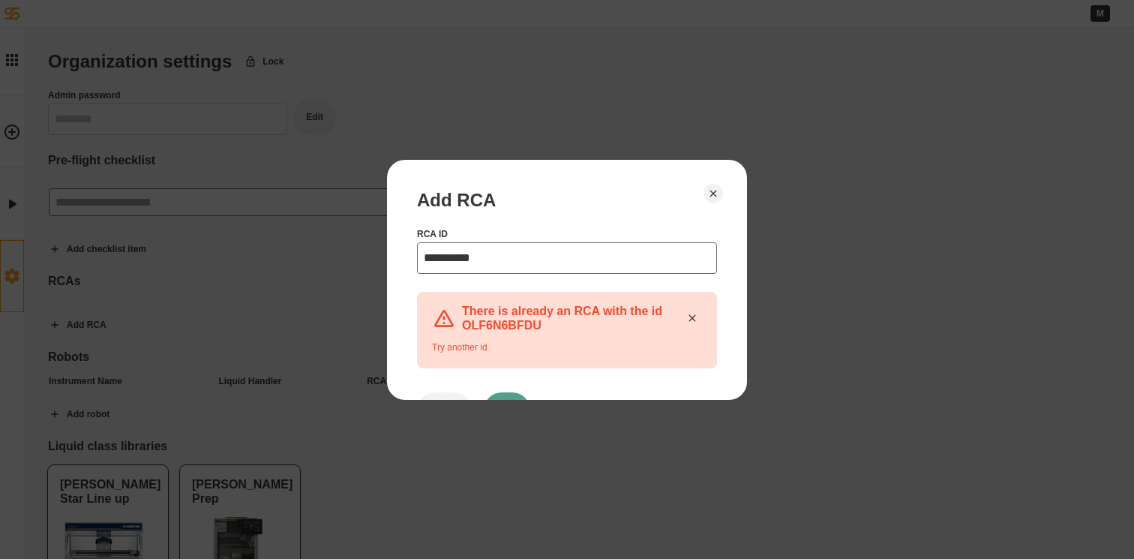
click at [687, 319] on icon at bounding box center [693, 318] width 12 height 12
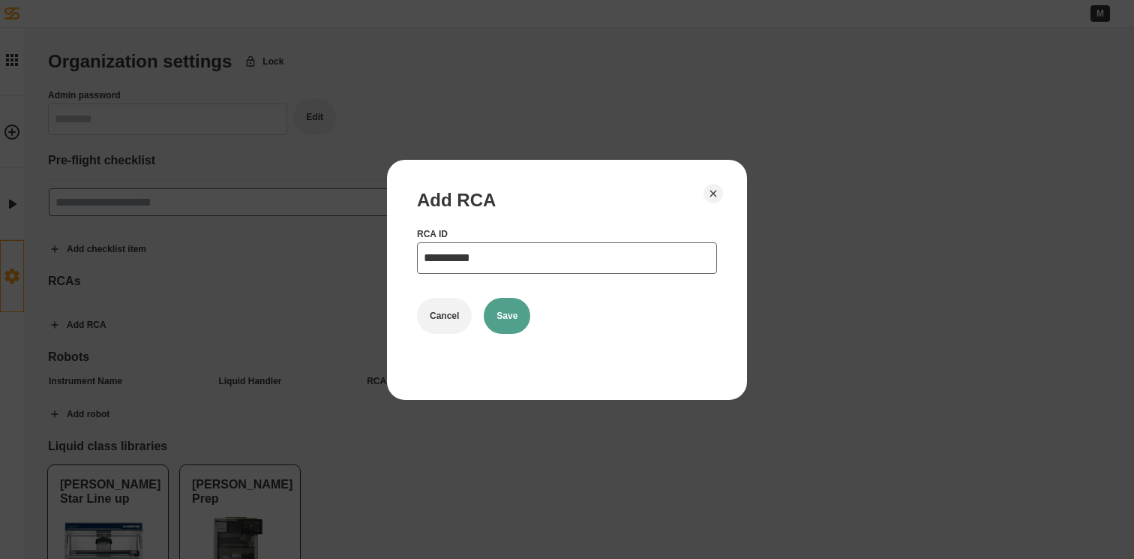
click at [513, 315] on button "Save" at bounding box center [507, 316] width 47 height 36
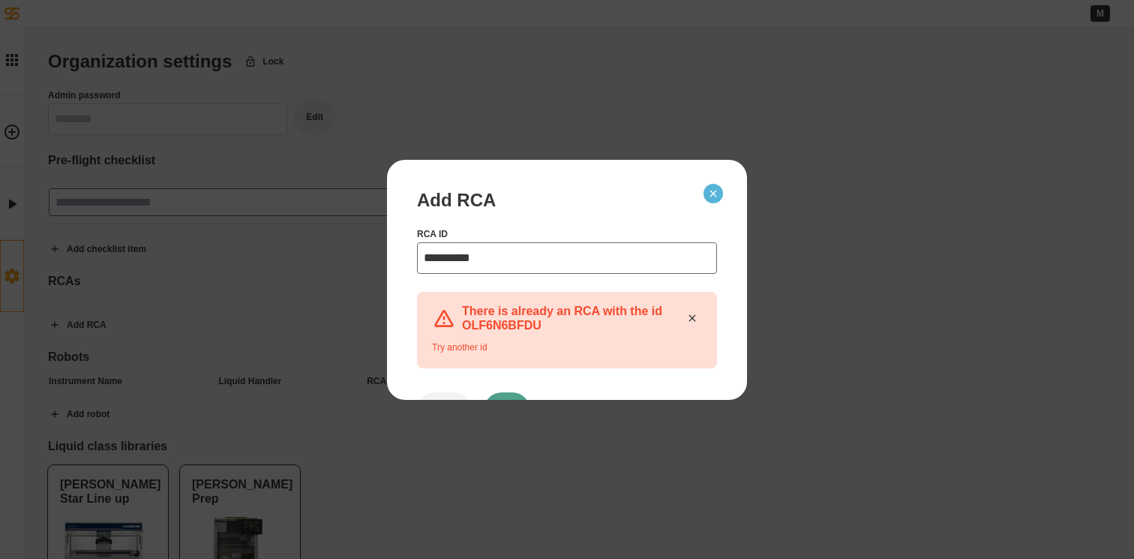
click at [714, 196] on icon "Close" at bounding box center [714, 194] width 12 height 12
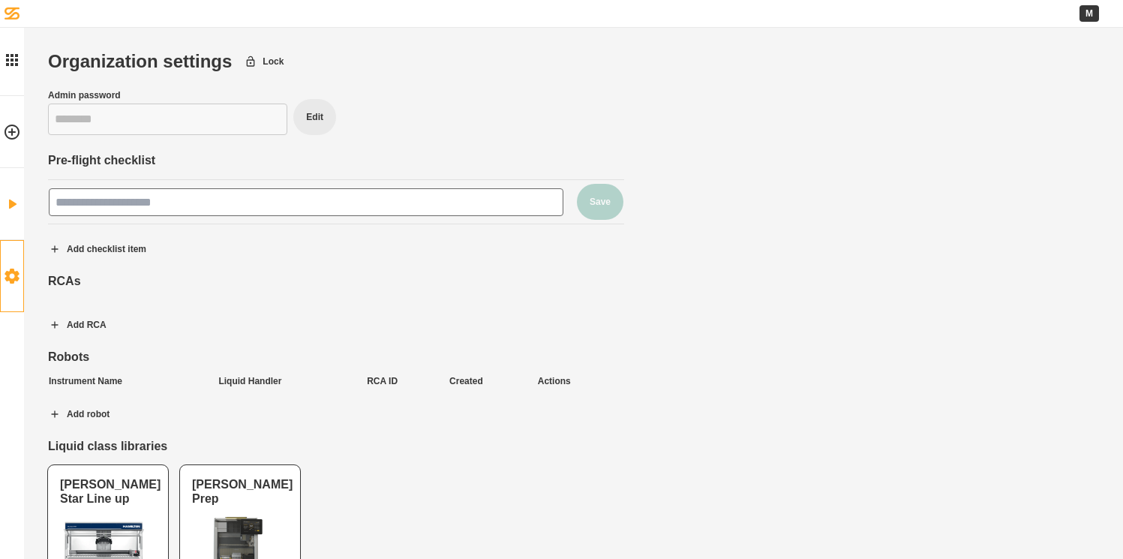
click at [14, 206] on icon at bounding box center [12, 204] width 18 height 18
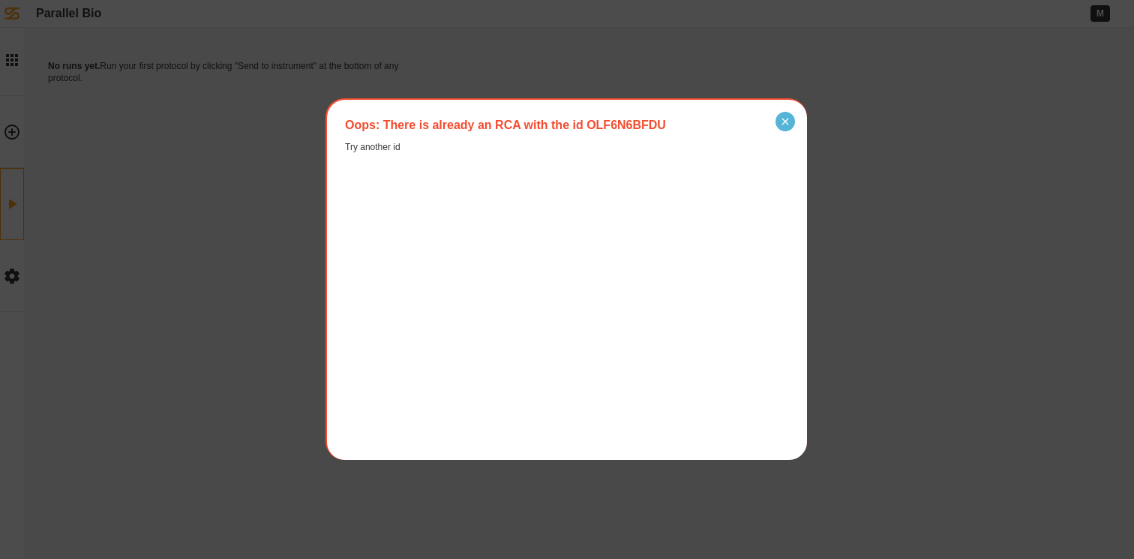
click at [780, 124] on icon "Close" at bounding box center [786, 122] width 12 height 12
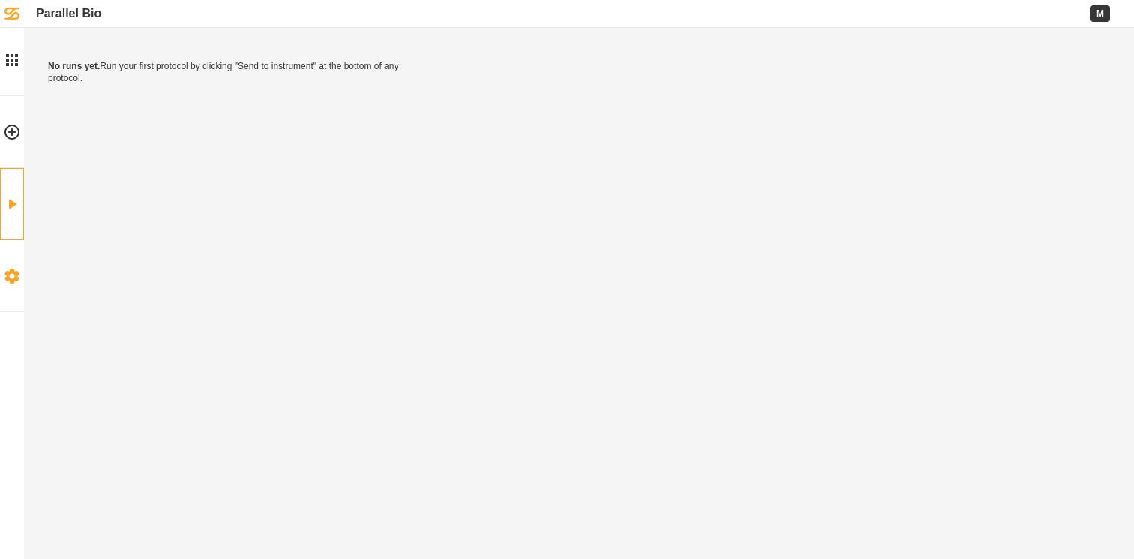
click at [9, 265] on link "Settings" at bounding box center [12, 276] width 24 height 72
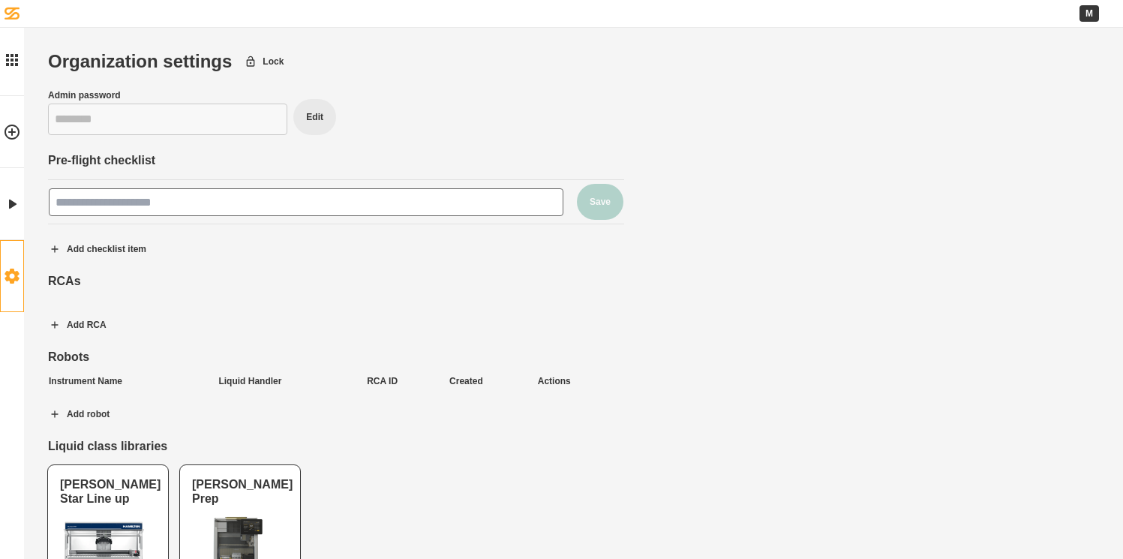
click at [173, 170] on div "Pre-flight checklist Save Add checklist item" at bounding box center [336, 210] width 576 height 115
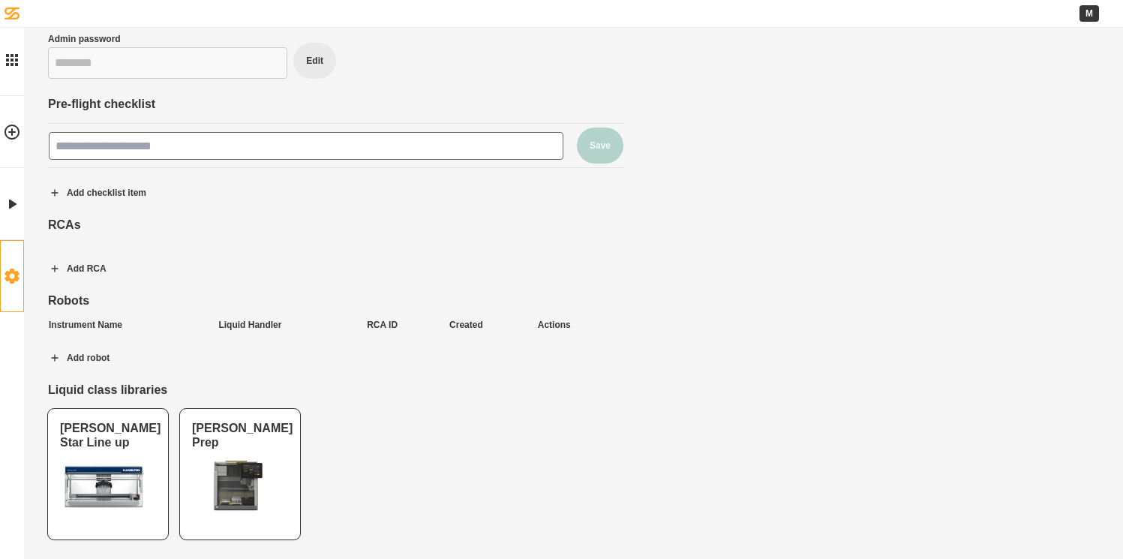
scroll to position [61, 0]
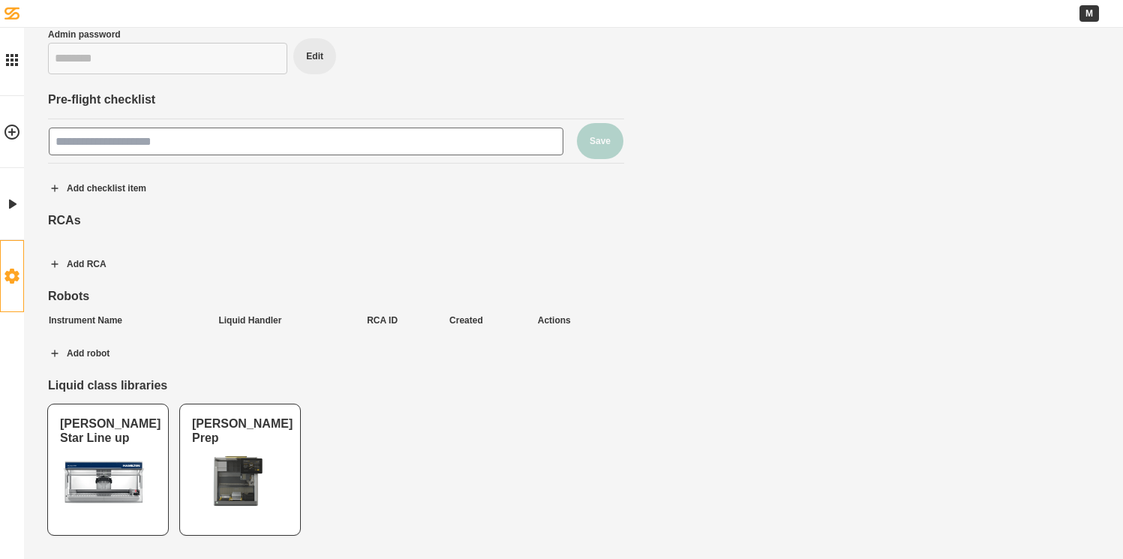
click at [383, 320] on th "RCA ID" at bounding box center [407, 320] width 83 height 29
